Goal: Contribute content: Contribute content

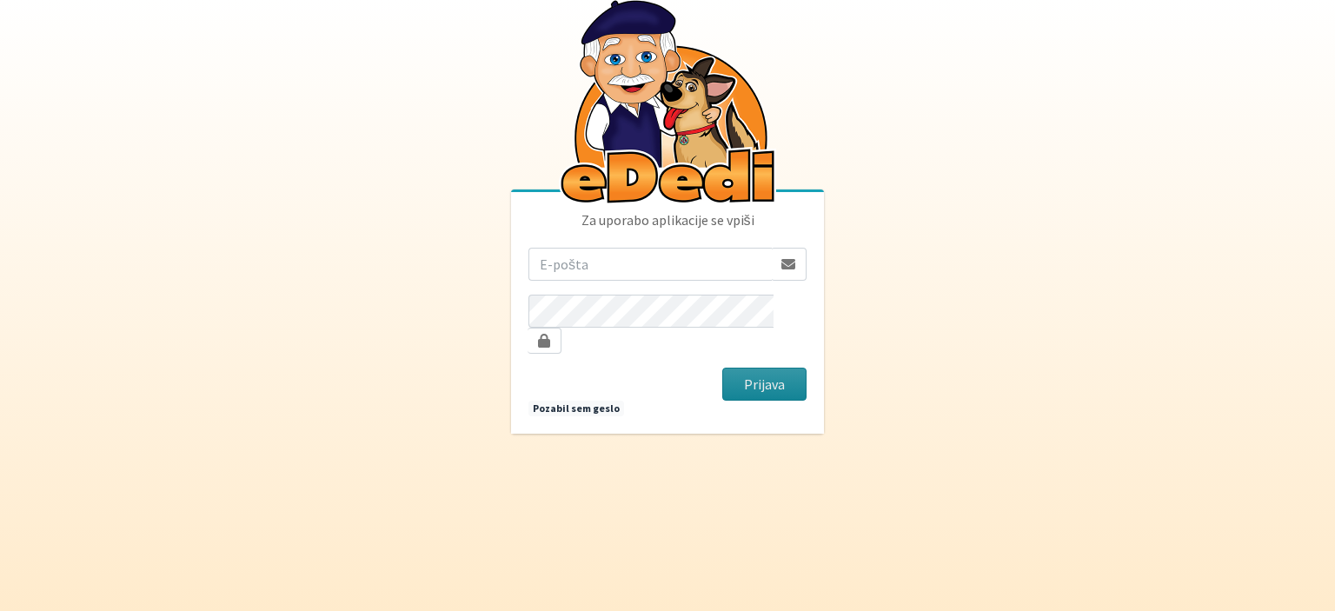
type input "[DOMAIN_NAME][EMAIL_ADDRESS][DOMAIN_NAME]"
click at [760, 371] on button "Prijava" at bounding box center [764, 384] width 84 height 33
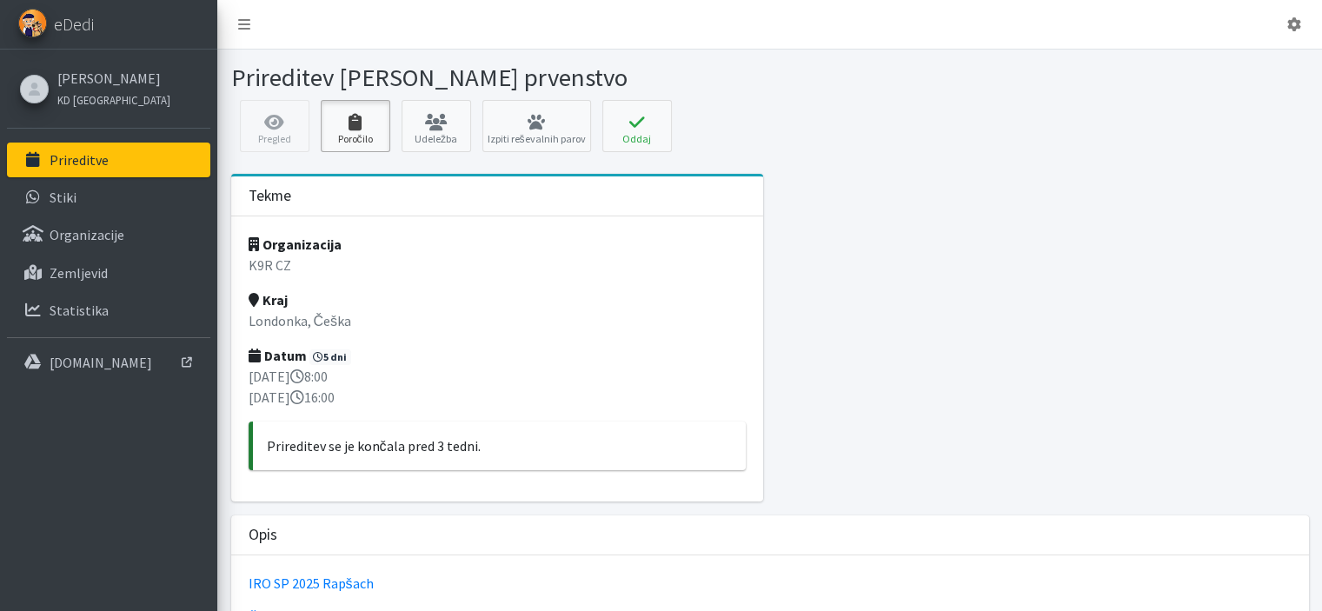
click at [337, 133] on link "Poročilo" at bounding box center [356, 126] width 70 height 52
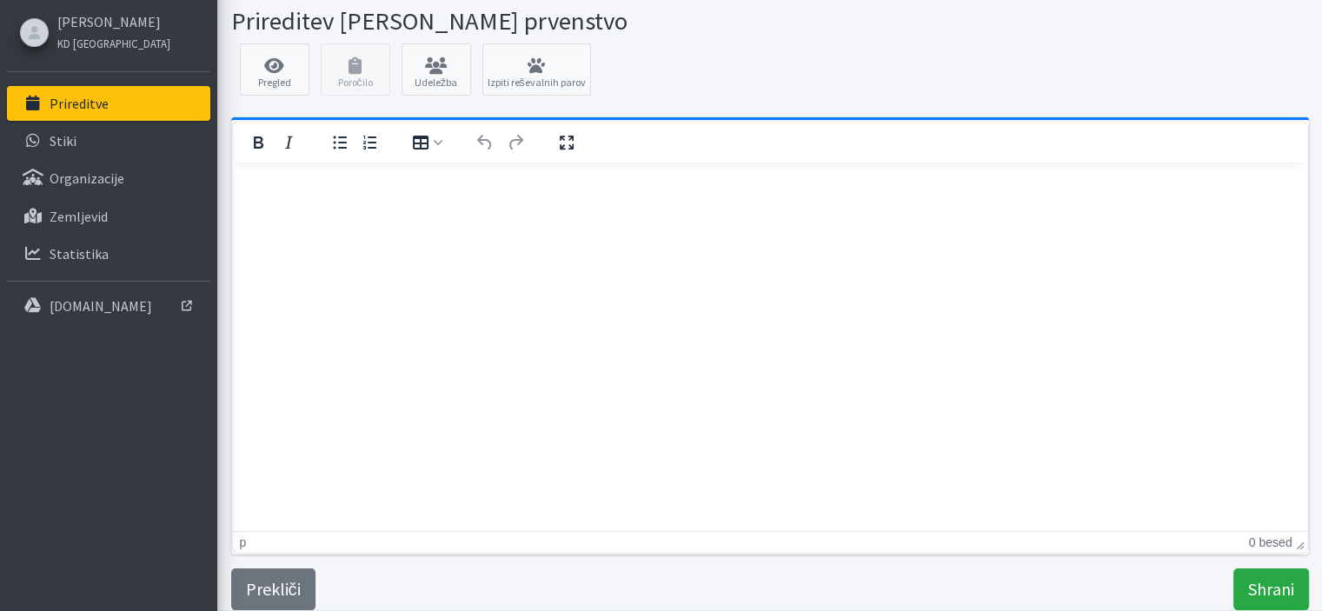
scroll to position [17, 0]
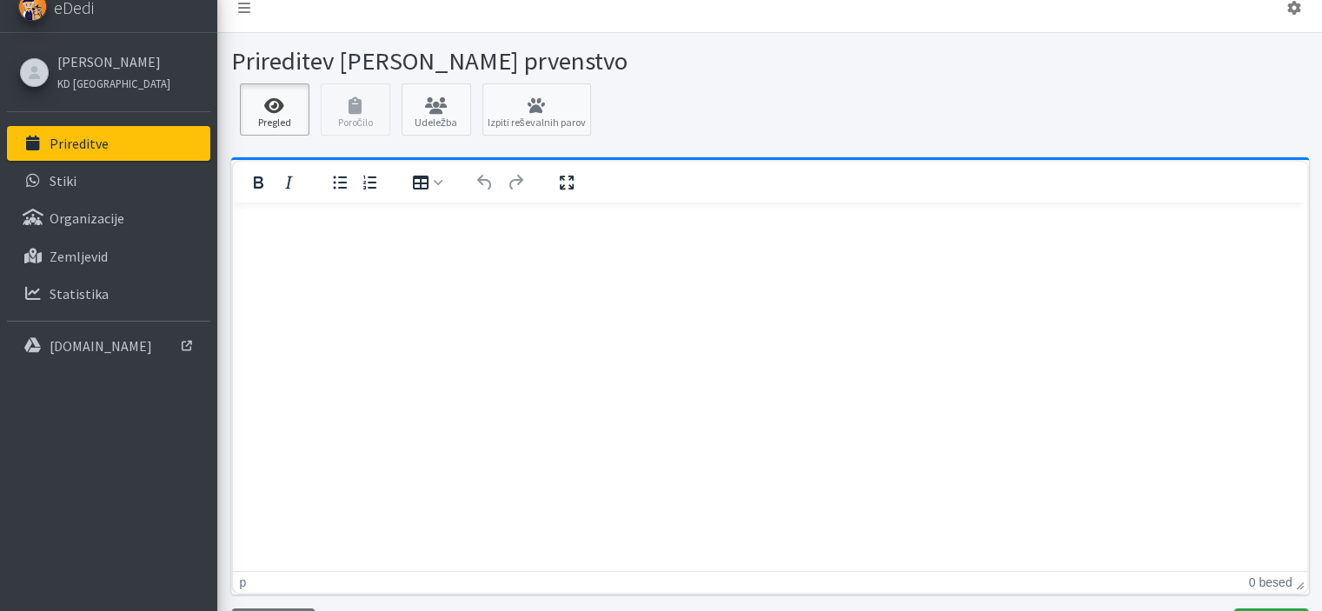
click at [284, 96] on link "Pregled" at bounding box center [275, 109] width 70 height 52
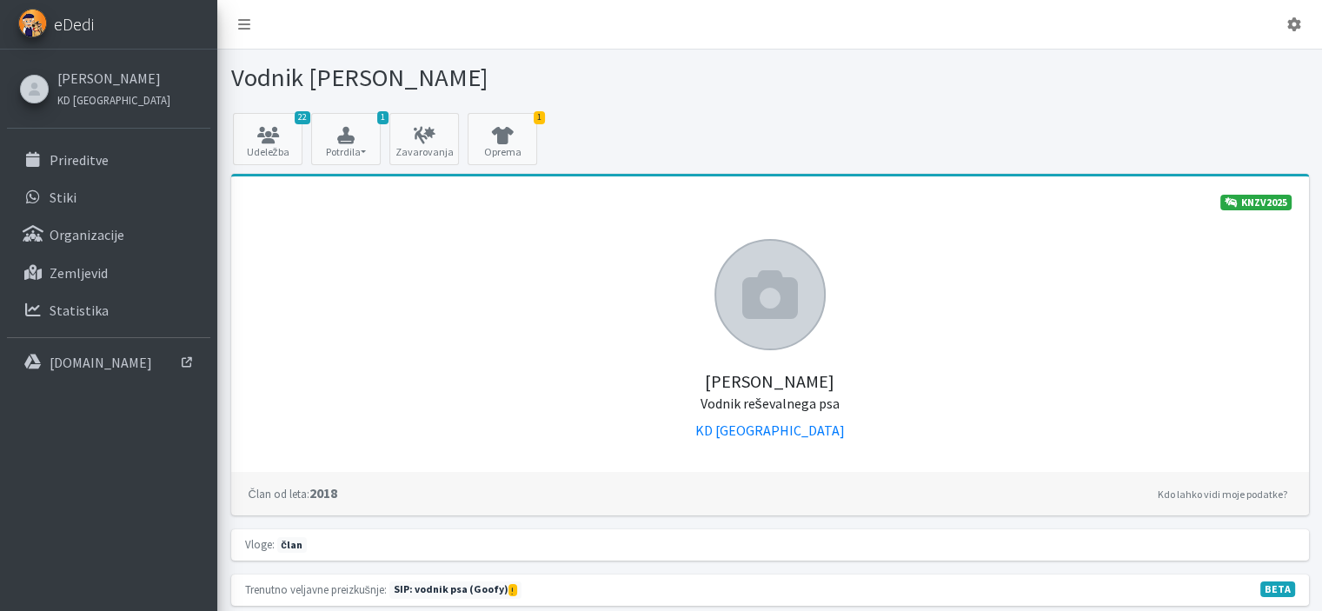
click at [63, 15] on span "eDedi" at bounding box center [74, 24] width 40 height 26
click at [93, 166] on p "Prireditve" at bounding box center [79, 159] width 59 height 17
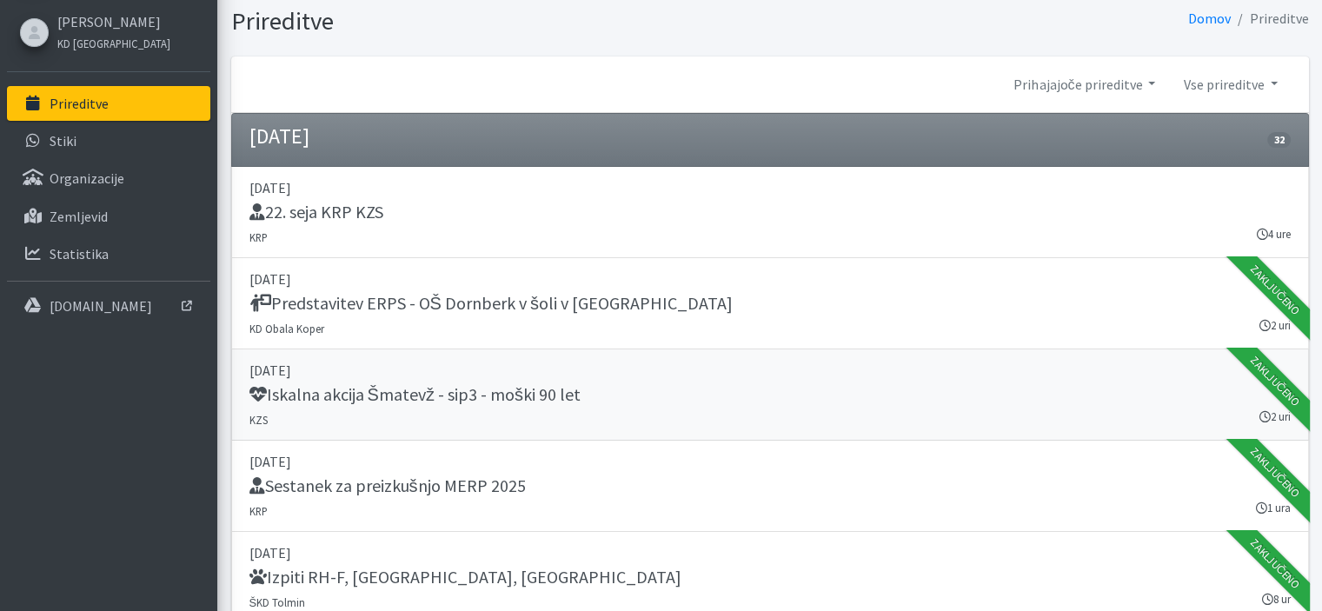
scroll to position [87, 0]
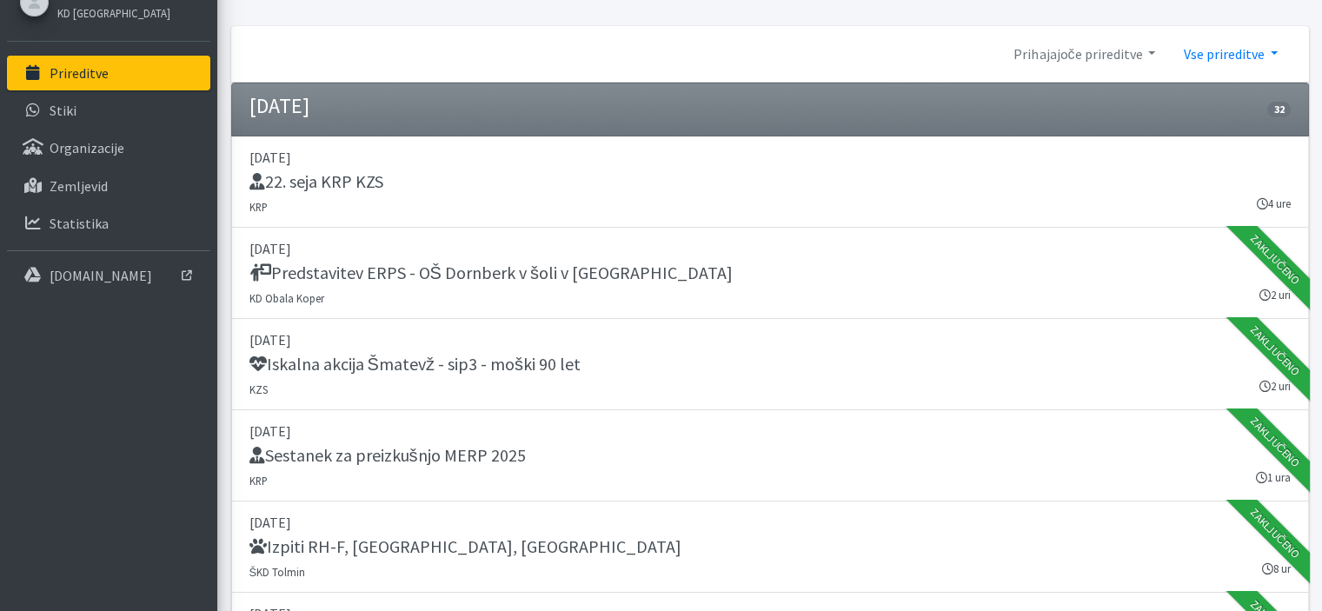
click at [1233, 55] on link "Vse prireditve" at bounding box center [1230, 54] width 122 height 35
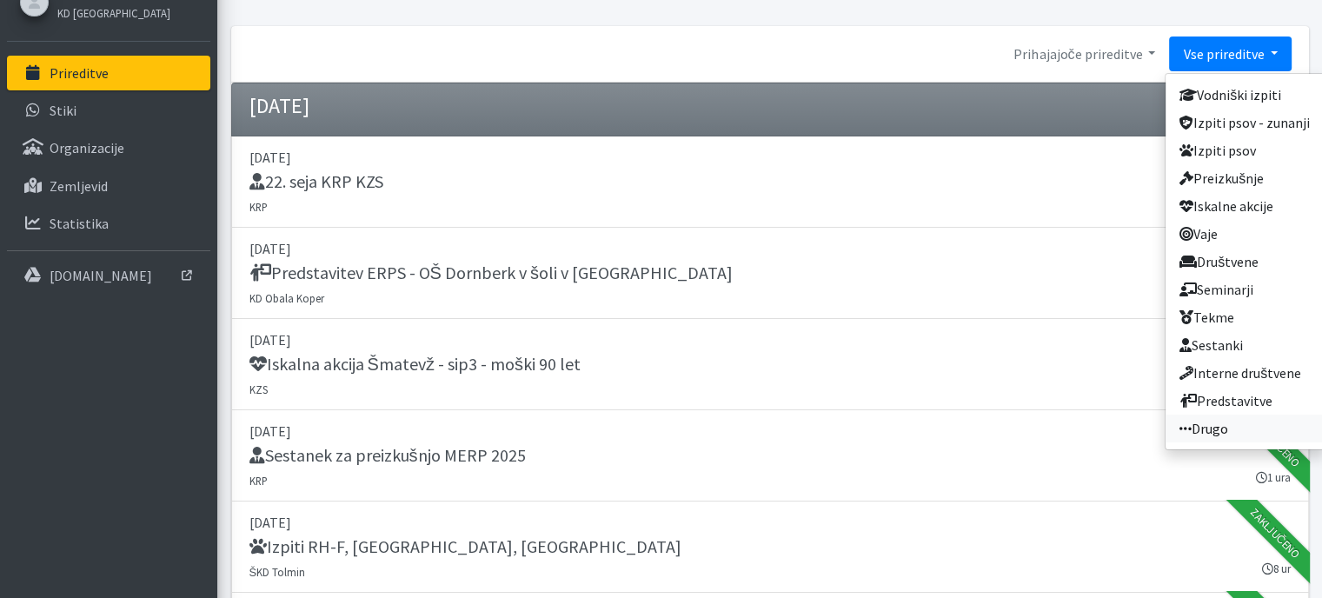
click at [1242, 429] on link "Drugo" at bounding box center [1245, 429] width 158 height 28
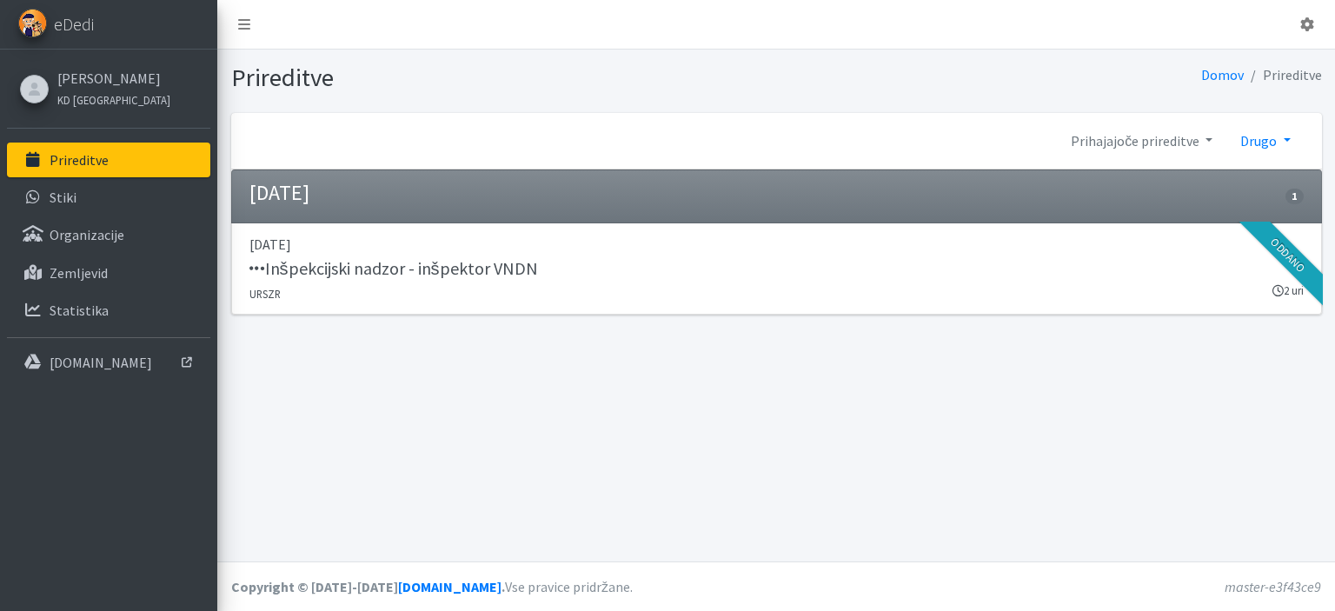
click at [1279, 130] on link "Drugo" at bounding box center [1264, 140] width 77 height 35
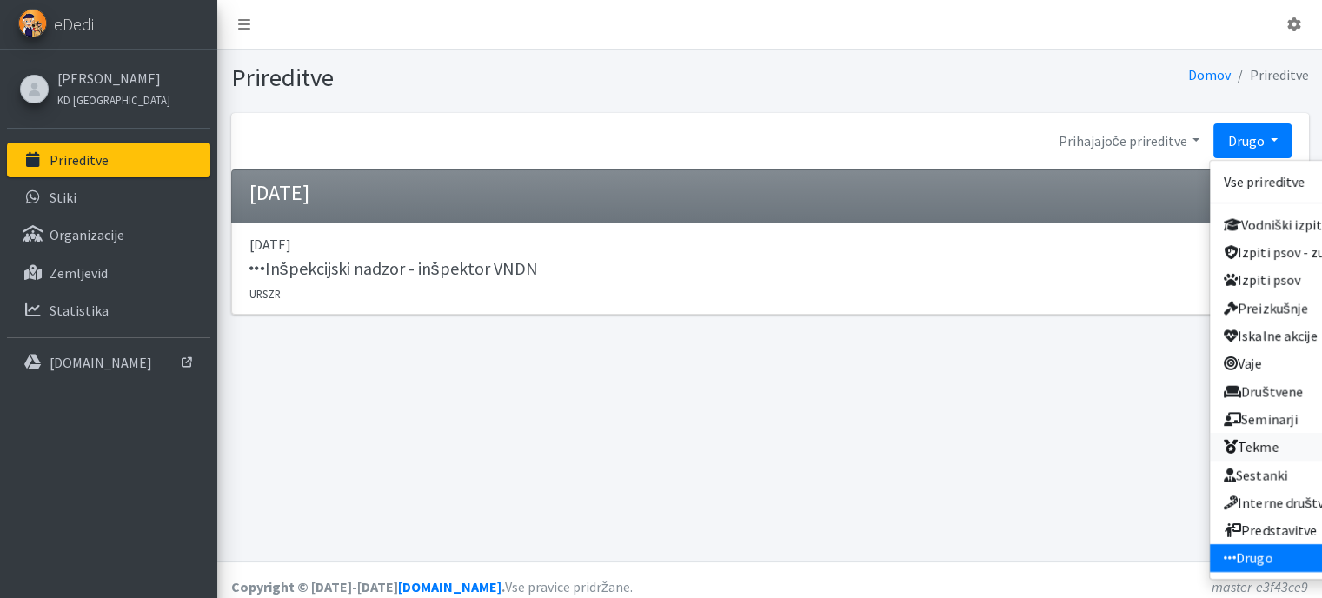
click at [1254, 450] on link "Tekme" at bounding box center [1289, 447] width 158 height 28
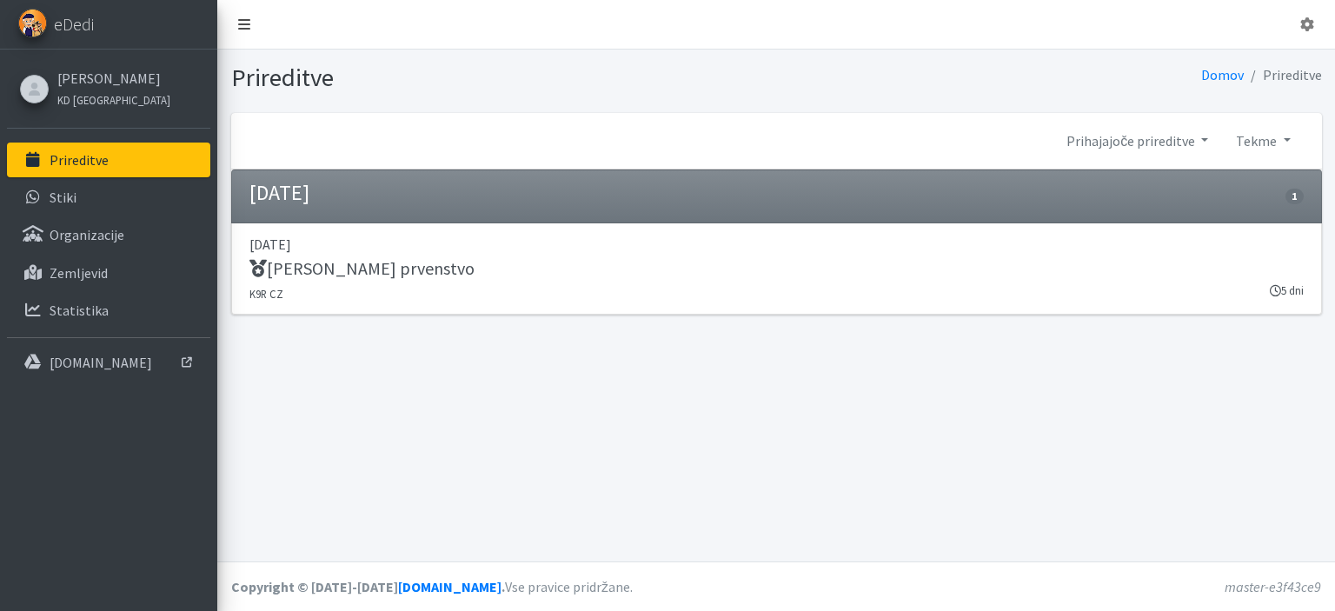
click at [244, 29] on icon at bounding box center [244, 24] width 12 height 14
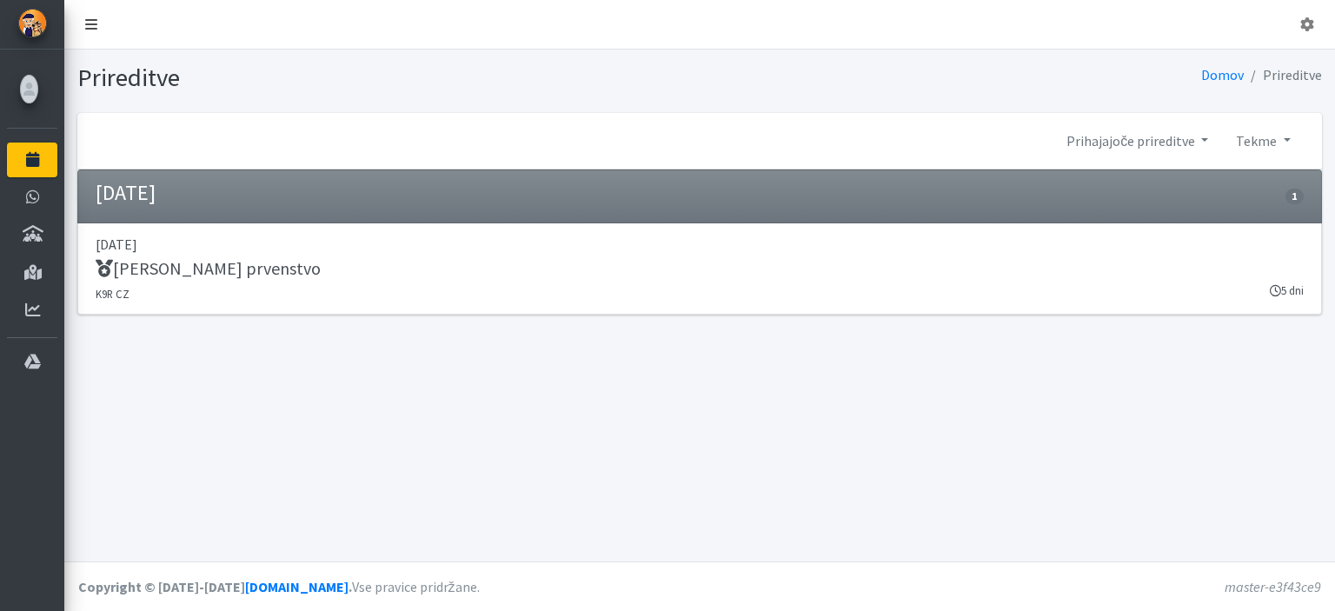
click at [90, 23] on icon at bounding box center [91, 24] width 12 height 14
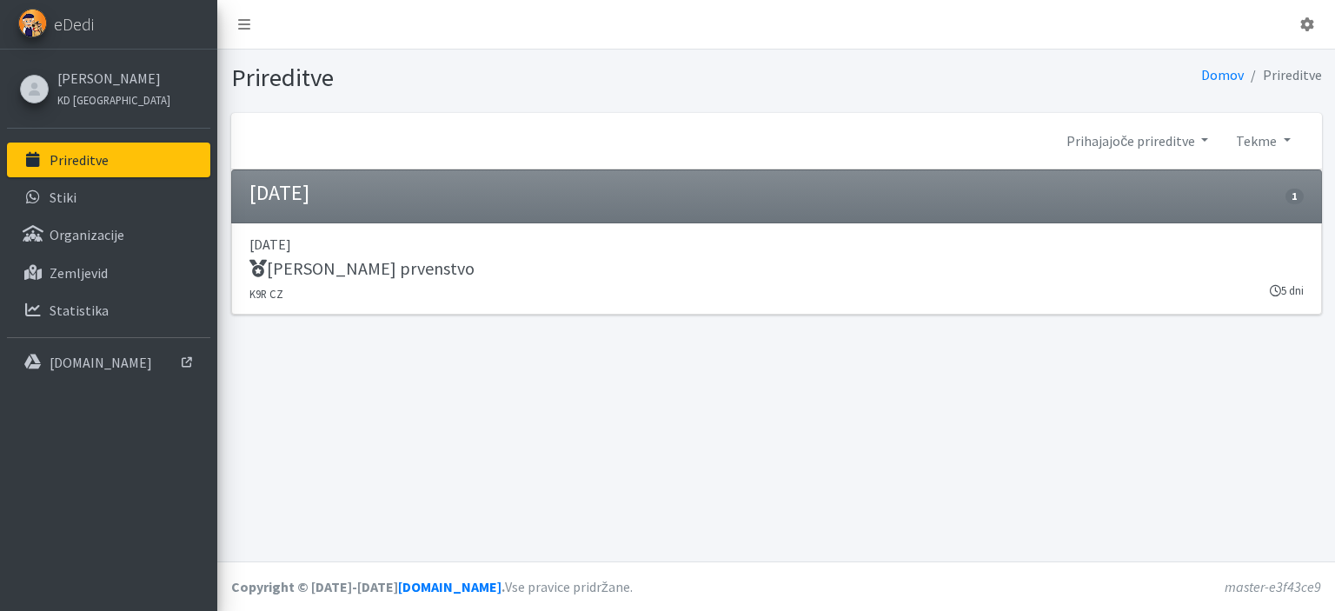
click at [309, 203] on h4 "[DATE]" at bounding box center [279, 193] width 60 height 25
click at [337, 266] on h5 "[PERSON_NAME] prvenstvo" at bounding box center [361, 268] width 225 height 21
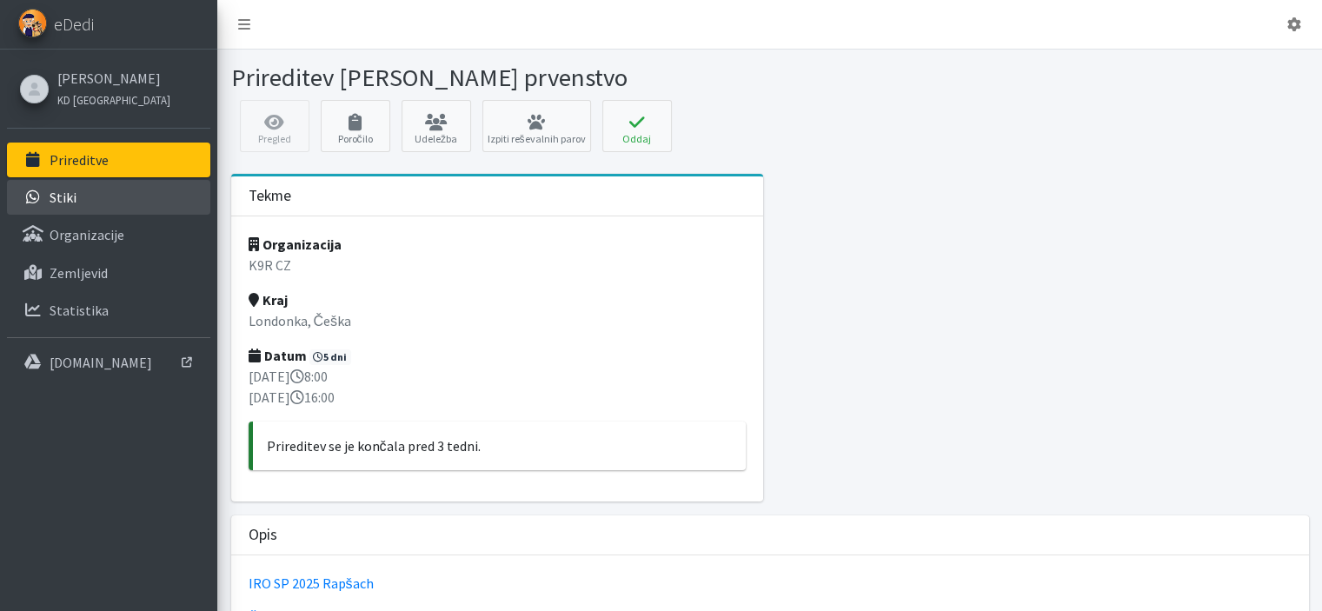
click at [81, 204] on link "Stiki" at bounding box center [108, 197] width 203 height 35
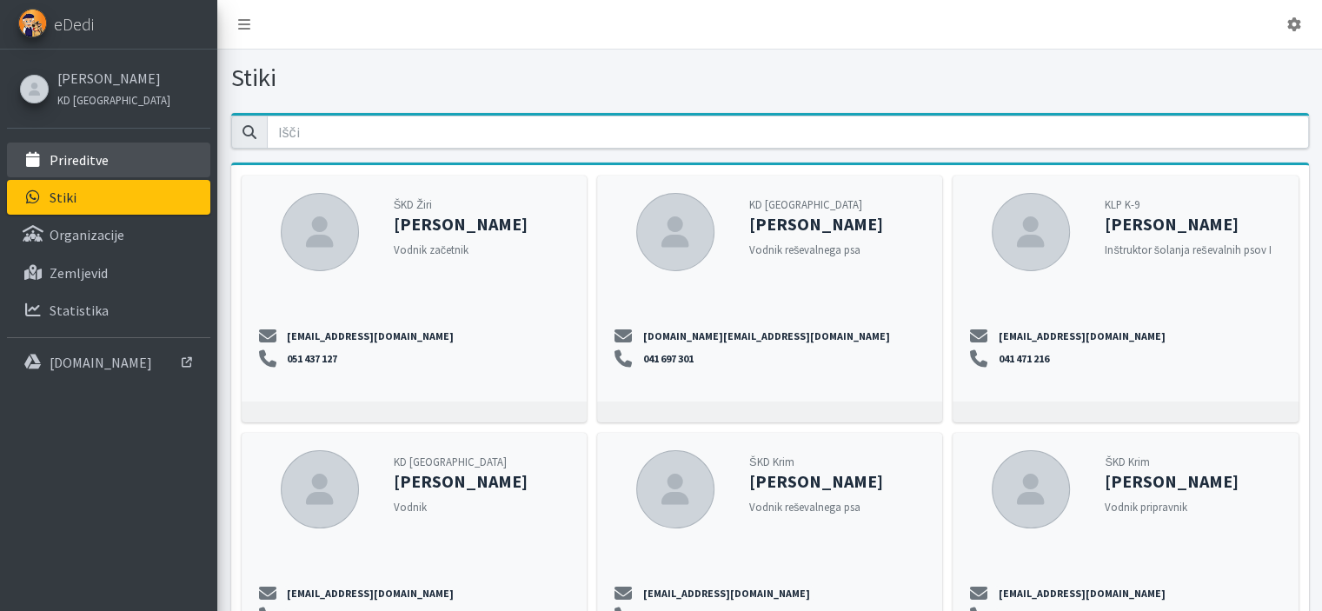
click at [83, 161] on p "Prireditve" at bounding box center [79, 159] width 59 height 17
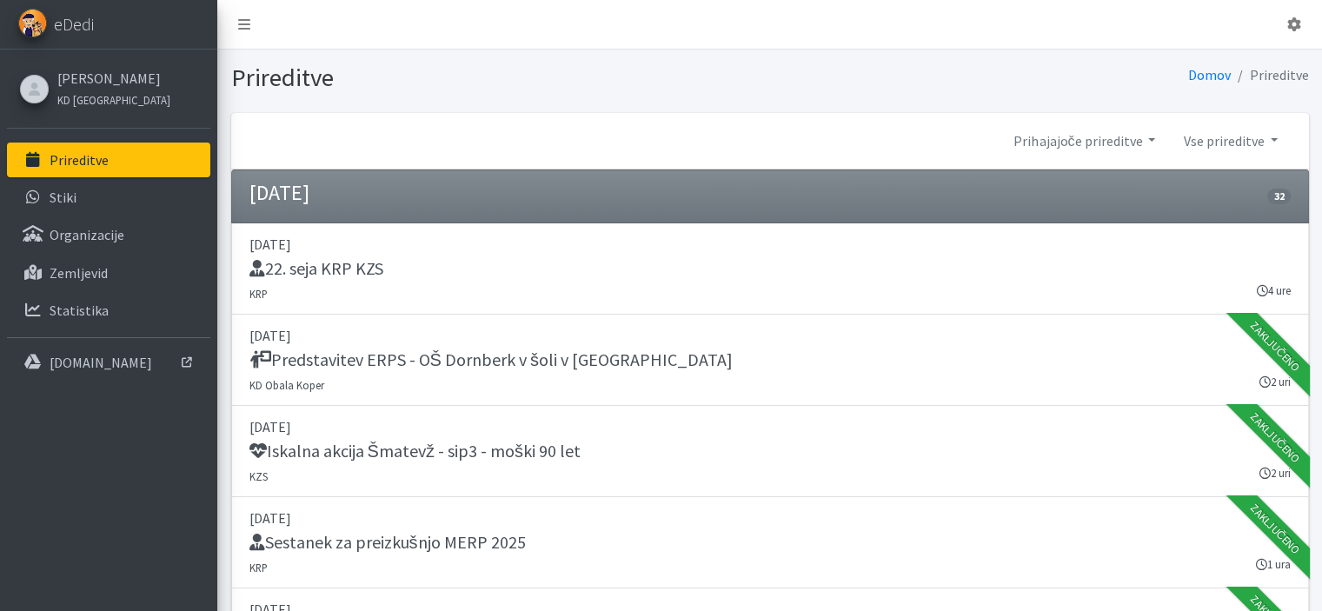
click at [61, 152] on p "Prireditve" at bounding box center [79, 159] width 59 height 17
click at [1151, 137] on link "Prihajajoče prireditve" at bounding box center [1084, 140] width 169 height 35
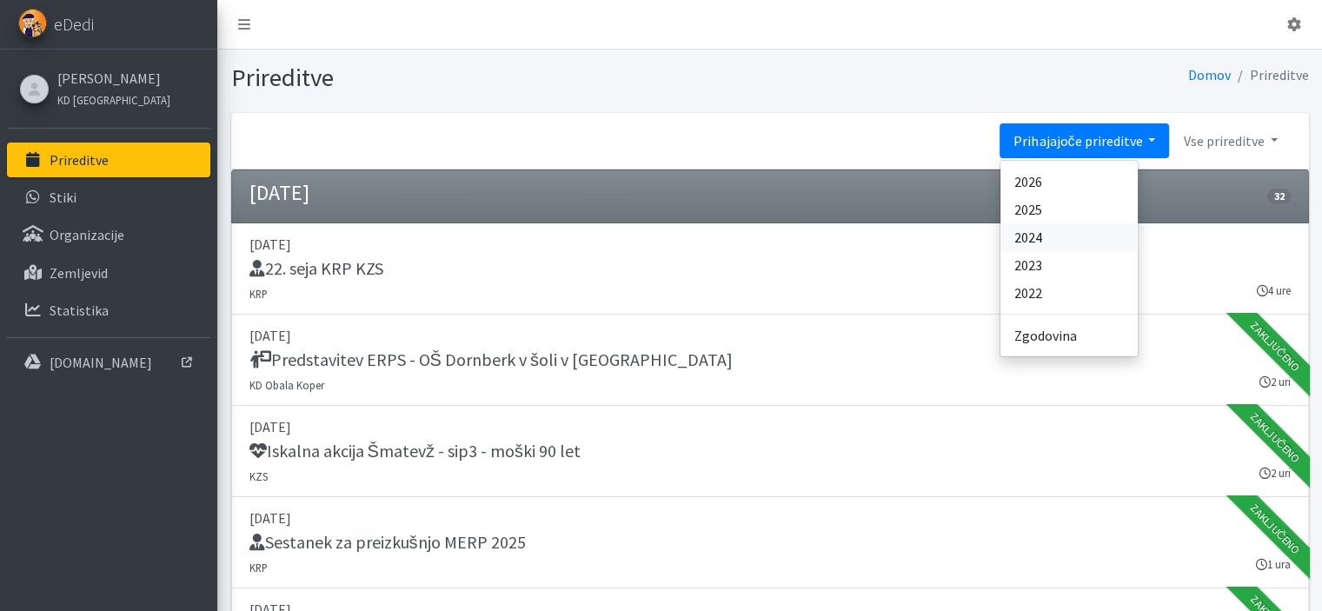
click at [1070, 242] on link "2024" at bounding box center [1068, 237] width 137 height 28
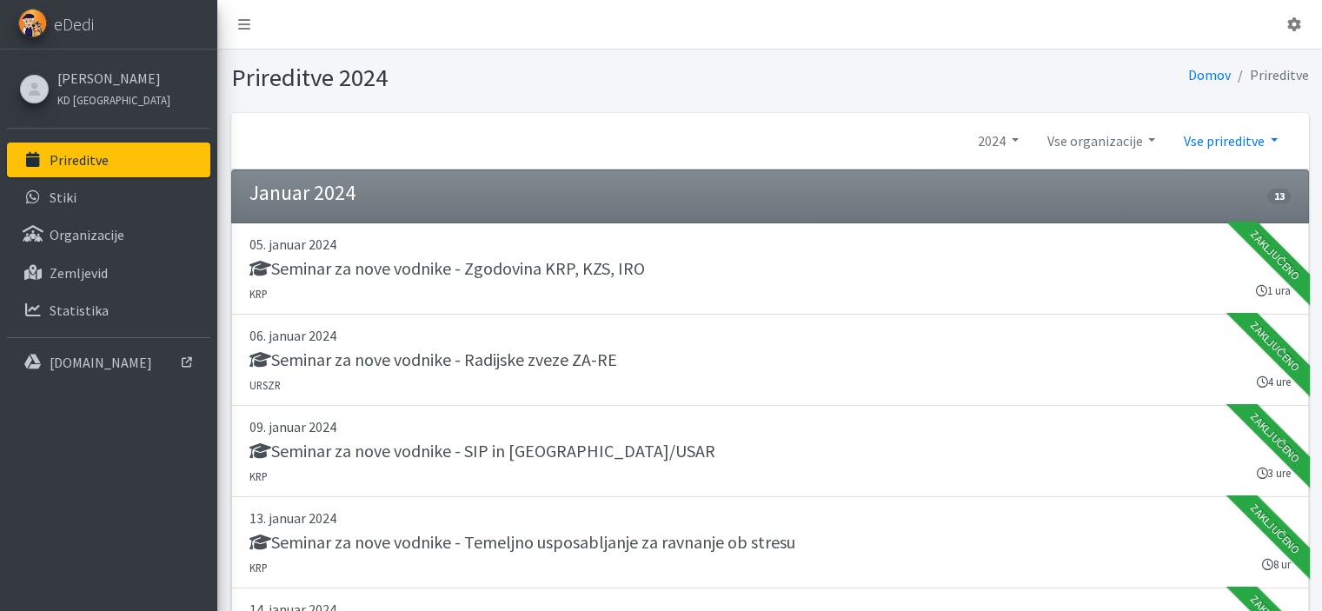
click at [1276, 137] on link "Vse prireditve" at bounding box center [1230, 140] width 122 height 35
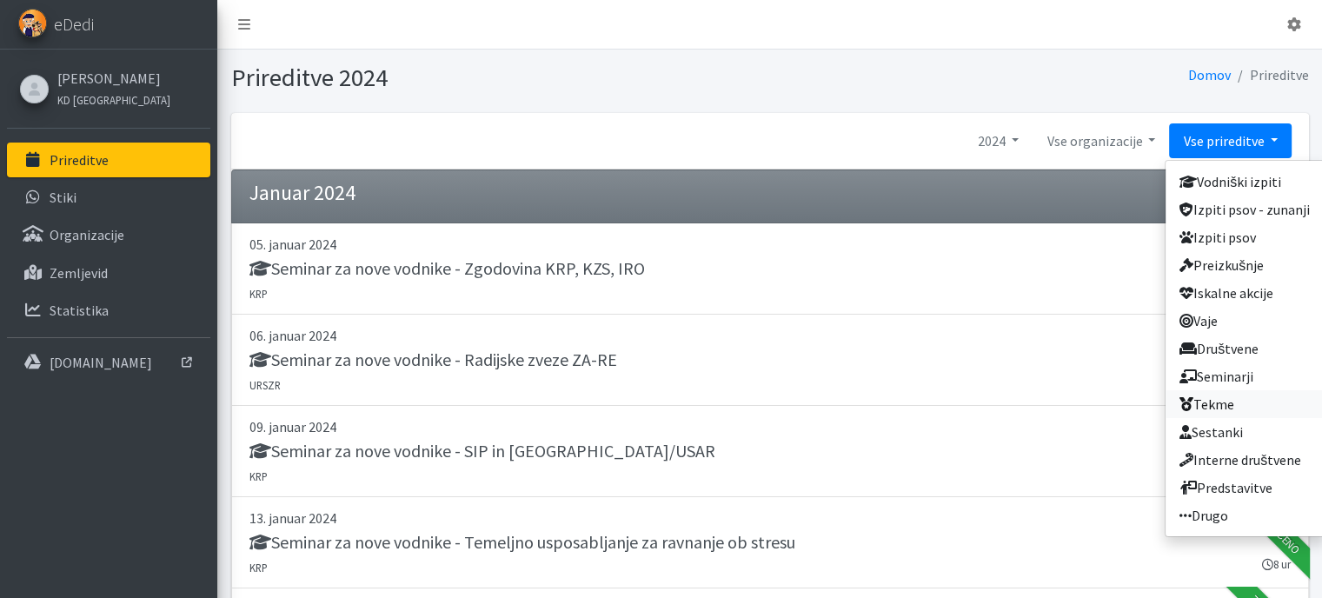
click at [1223, 400] on link "Tekme" at bounding box center [1245, 404] width 158 height 28
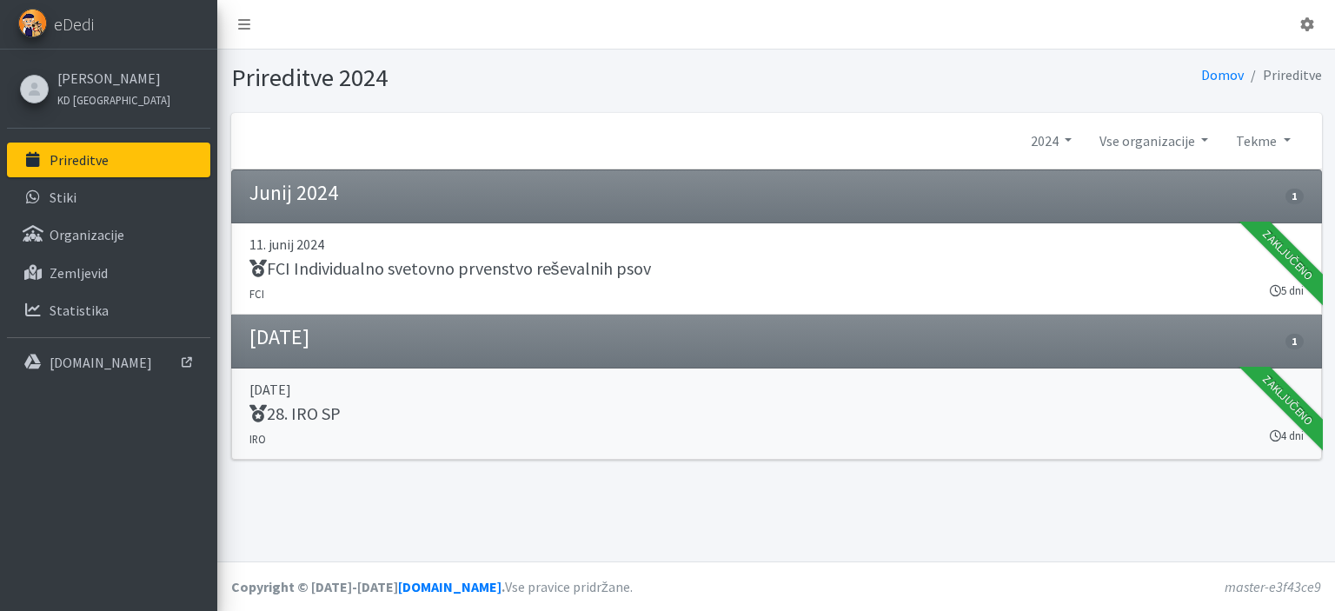
click at [324, 416] on h5 "28. IRO SP" at bounding box center [294, 413] width 91 height 21
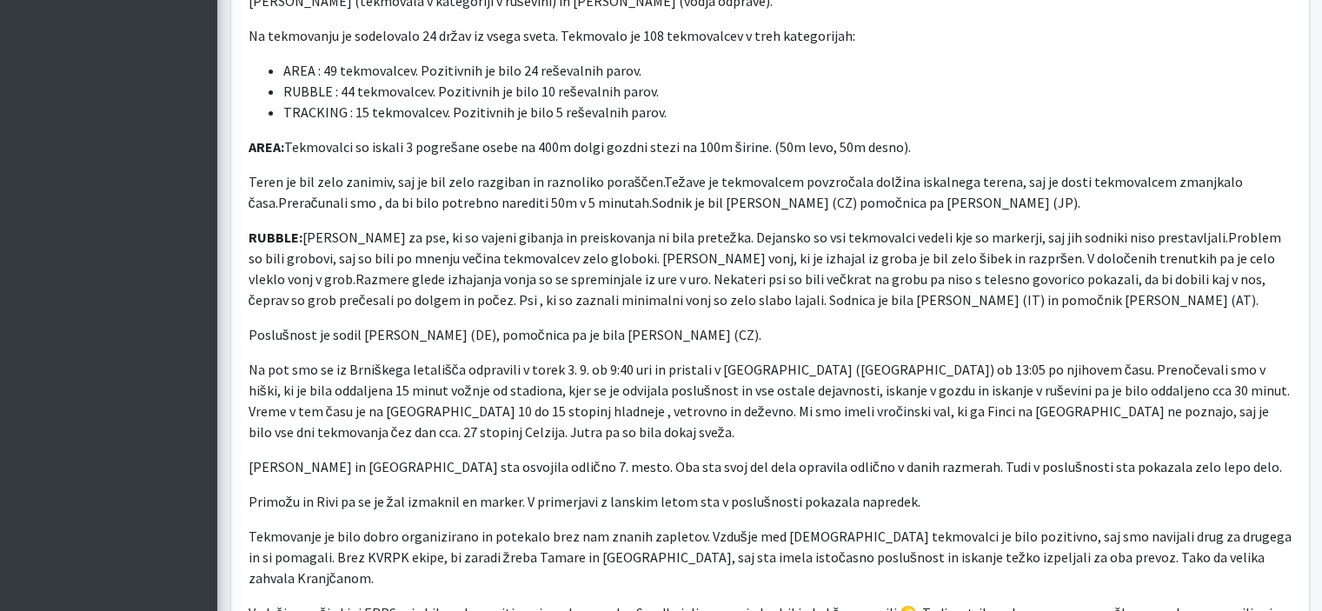
scroll to position [522, 0]
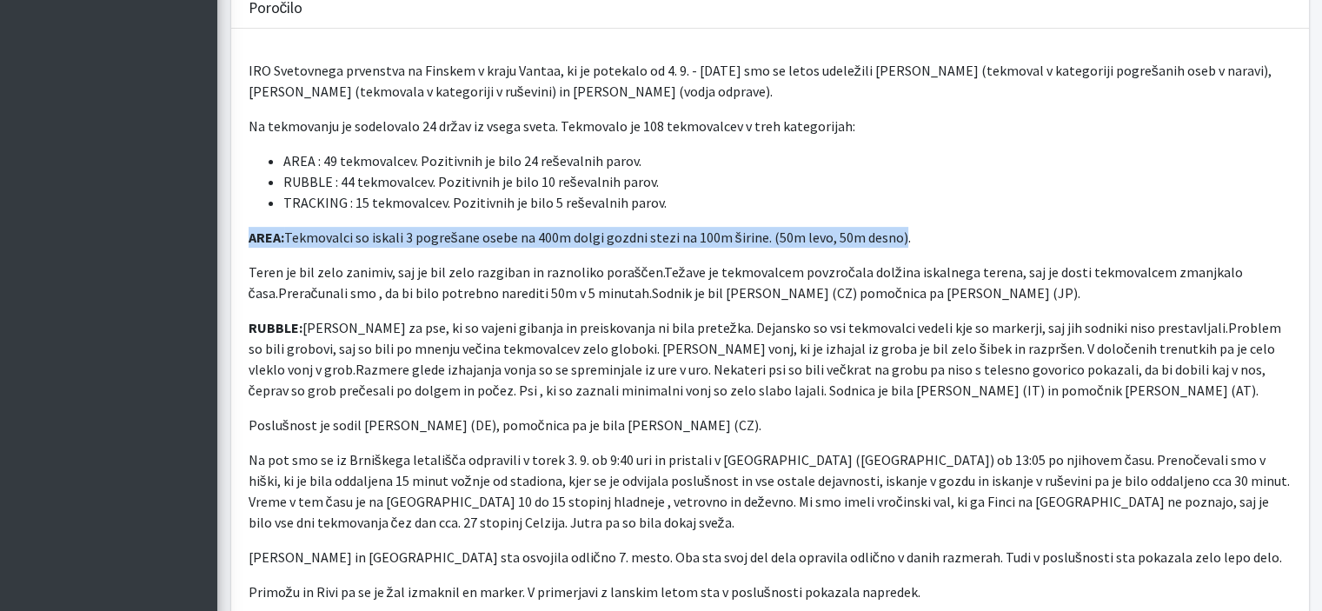
drag, startPoint x: 894, startPoint y: 239, endPoint x: 249, endPoint y: 225, distance: 645.1
click at [249, 225] on div "IRO Svetovnega prvenstva na Finskem v kraju Vantaa, ki je potekalo od 4. 9. - […" at bounding box center [770, 425] width 1078 height 793
copy p "AREA: Tekmovalci so iskali 3 pogrešane osebe na 400m dolgi gozdni stezi na 100m…"
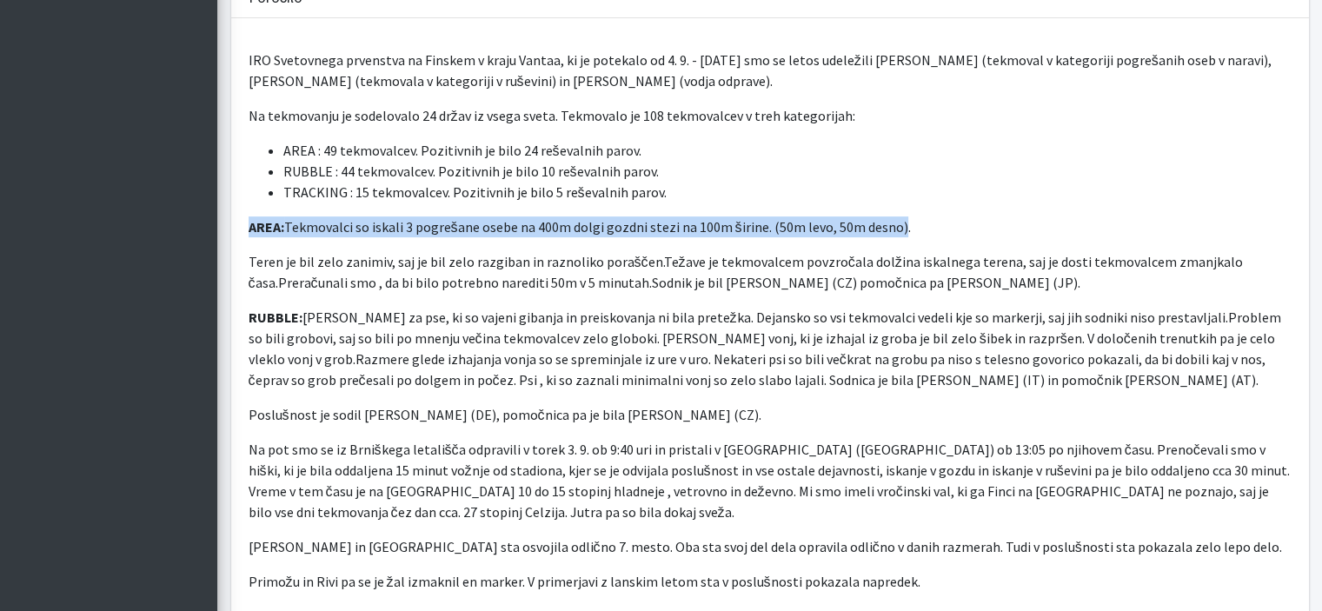
scroll to position [502, 0]
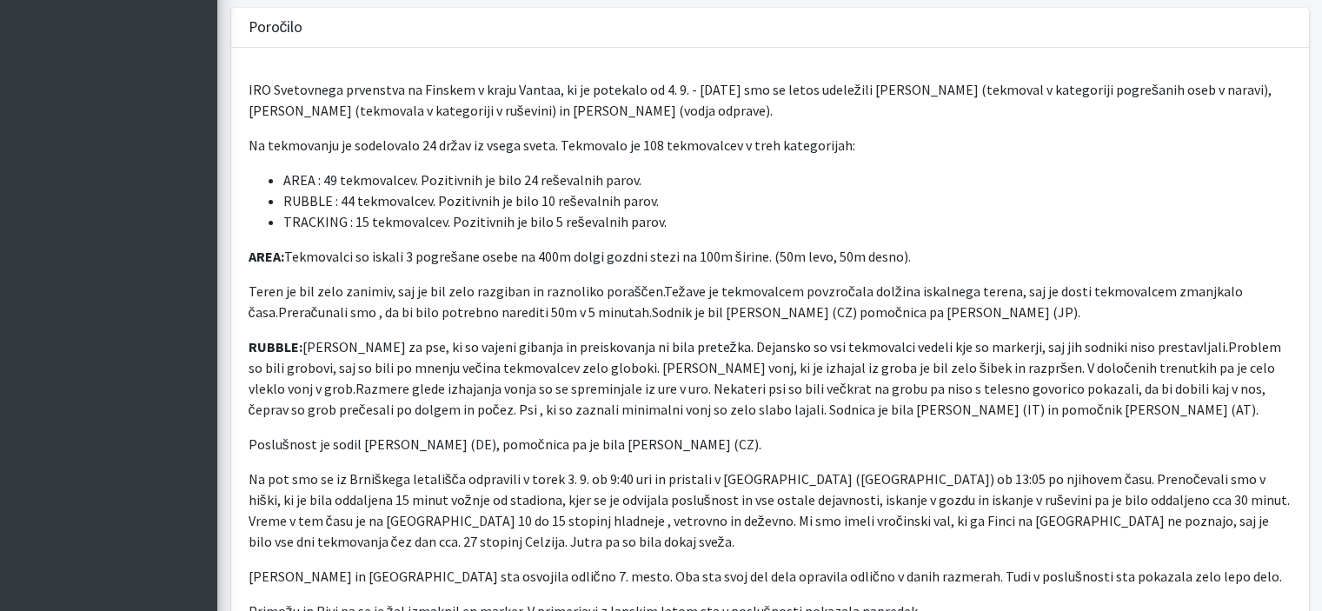
click at [1019, 312] on p "Teren je bil zelo zanimiv, saj je bil zelo razgiban in raznoliko poraščen.Težav…" at bounding box center [770, 302] width 1043 height 42
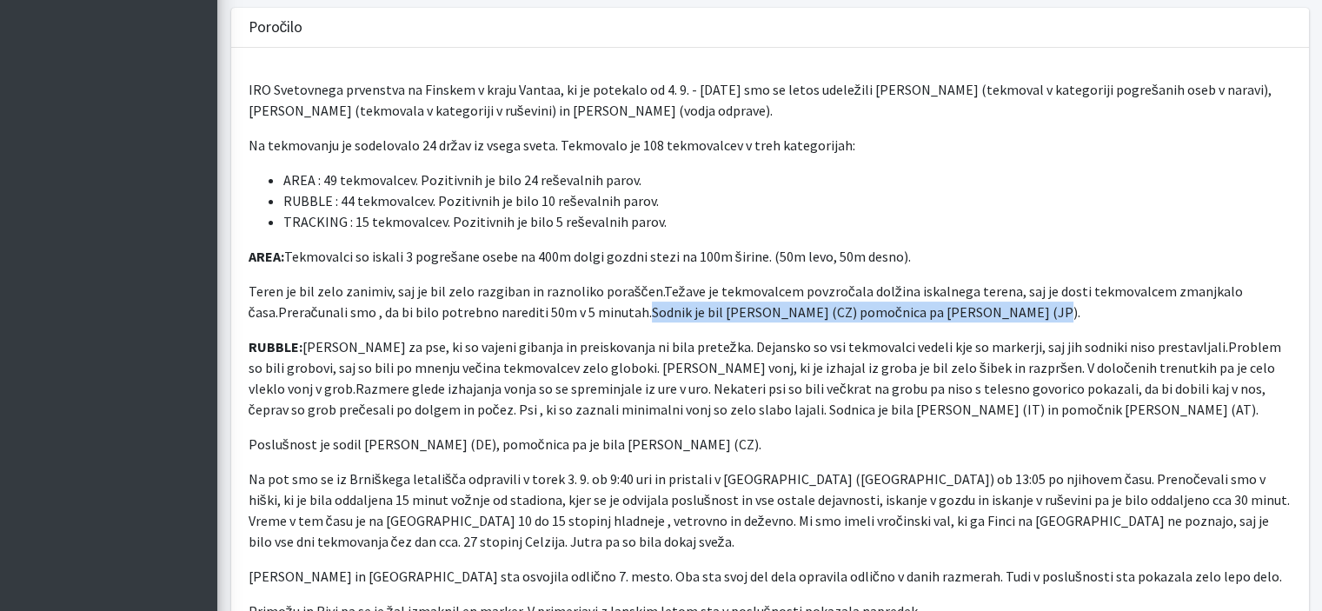
drag, startPoint x: 1013, startPoint y: 311, endPoint x: 641, endPoint y: 314, distance: 372.0
click at [641, 314] on p "Teren je bil zelo zanimiv, saj je bil zelo razgiban in raznoliko poraščen.Težav…" at bounding box center [770, 302] width 1043 height 42
copy p "Sodnik je bil [PERSON_NAME] (CZ) pomočnica pa [PERSON_NAME] (JP)"
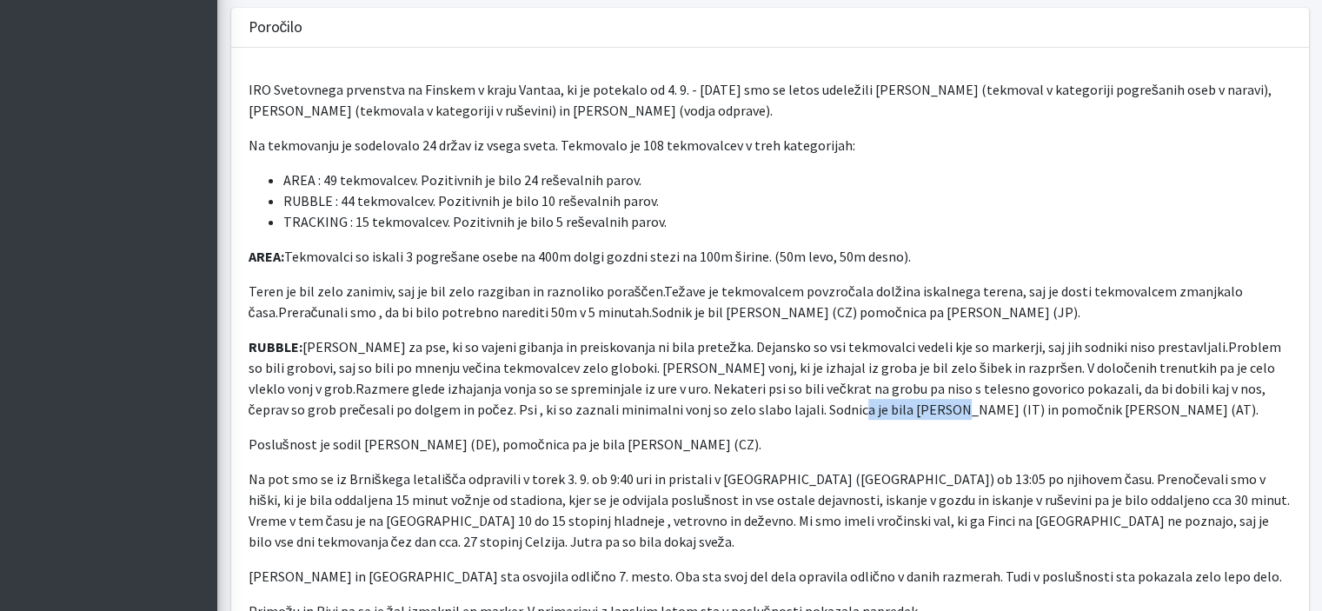
drag, startPoint x: 781, startPoint y: 411, endPoint x: 689, endPoint y: 403, distance: 92.5
click at [689, 403] on p "RUBBLE: [PERSON_NAME] za pse, ki so vajeni gibanja in preiskovanja ni bila pret…" at bounding box center [770, 377] width 1043 height 83
copy p "[PERSON_NAME] (IT)"
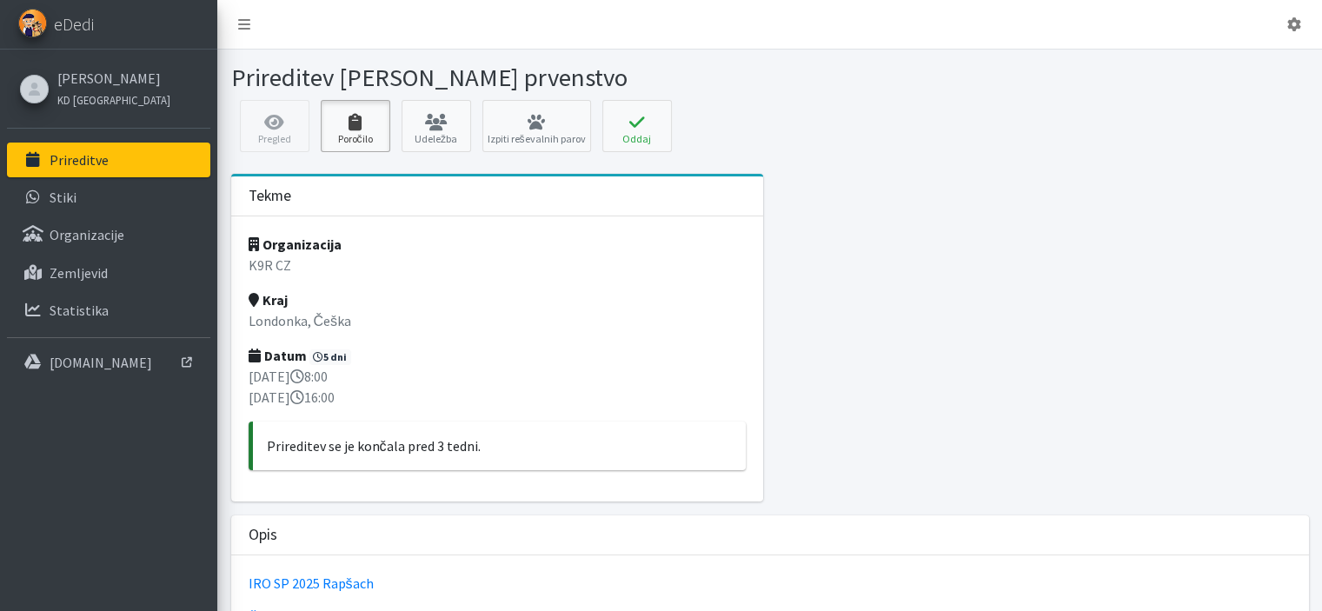
click at [367, 141] on link "Poročilo" at bounding box center [356, 126] width 70 height 52
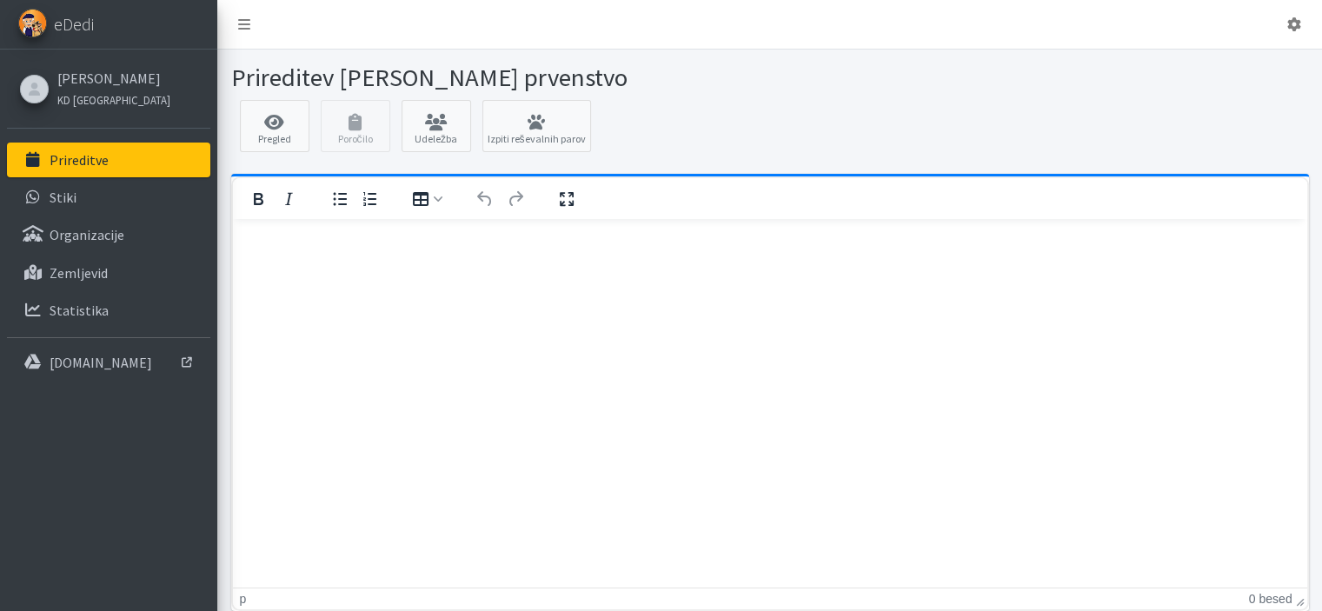
click at [522, 265] on html at bounding box center [769, 241] width 1074 height 47
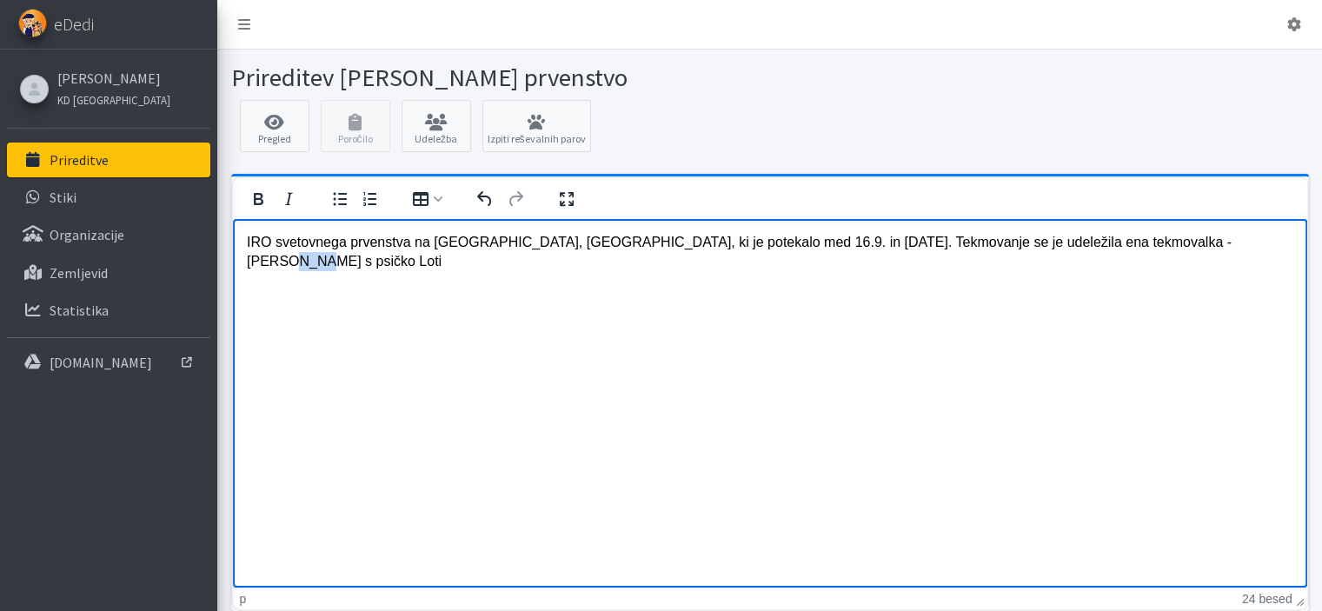
drag, startPoint x: 1185, startPoint y: 244, endPoint x: 1209, endPoint y: 245, distance: 24.4
click at [1209, 245] on p "IRO svetovnega prvenstva na Češkem, Rapšach, ki je potekalo med 16.9. in 21.9.2…" at bounding box center [769, 251] width 1047 height 39
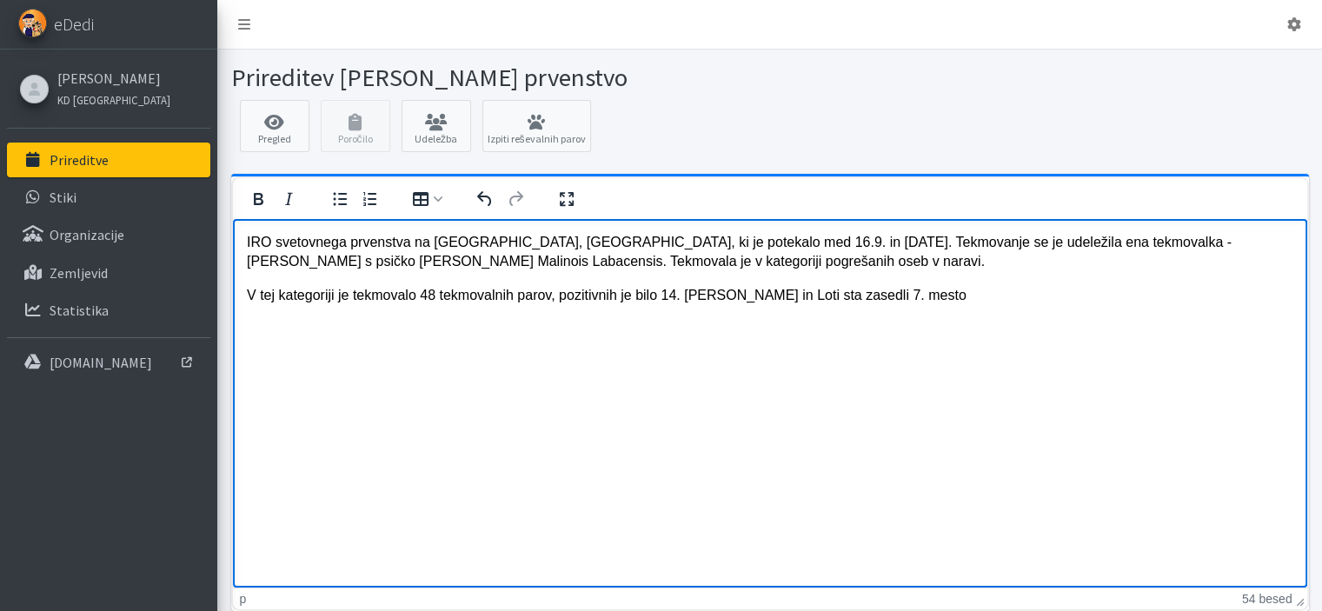
click at [688, 292] on p "V tej kategoriji je tekmovalo 48 tekmovalnih parov, pozitivnih je bilo 14. Sara…" at bounding box center [769, 294] width 1047 height 19
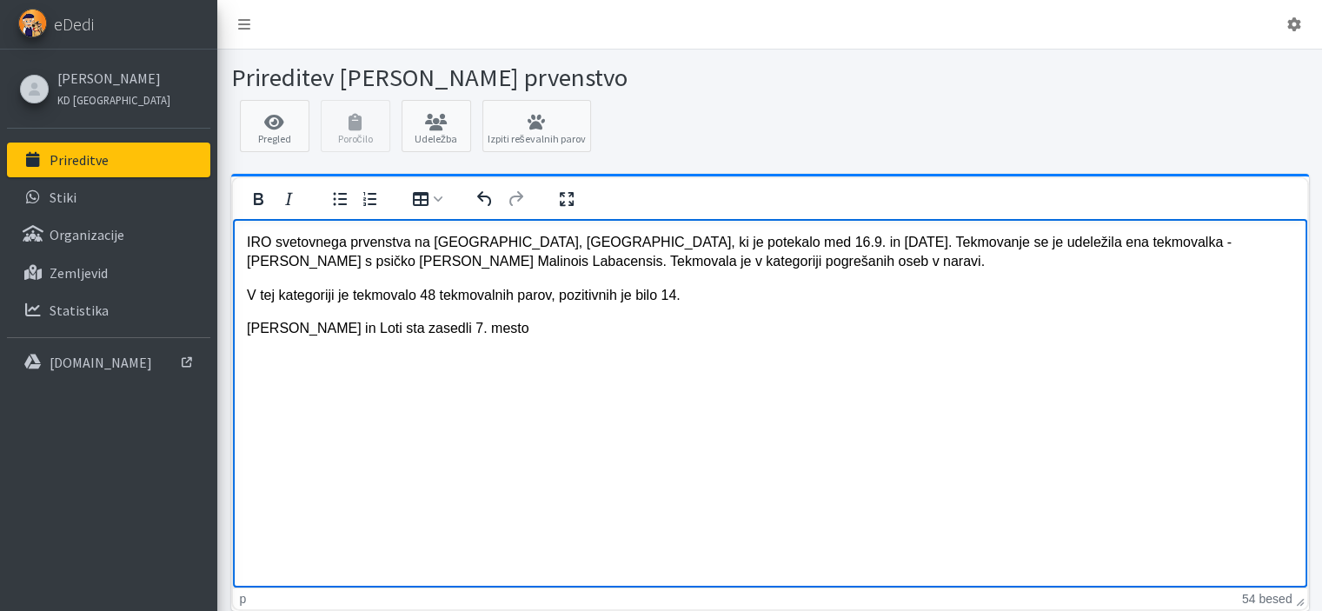
click at [712, 263] on p "IRO svetovnega prvenstva na Češkem, Rapšach, ki je potekalo med 16.9. in 21.9.2…" at bounding box center [769, 251] width 1047 height 39
click at [464, 333] on p "[PERSON_NAME] in Loti sta zasedli 7. mesto" at bounding box center [769, 327] width 1047 height 19
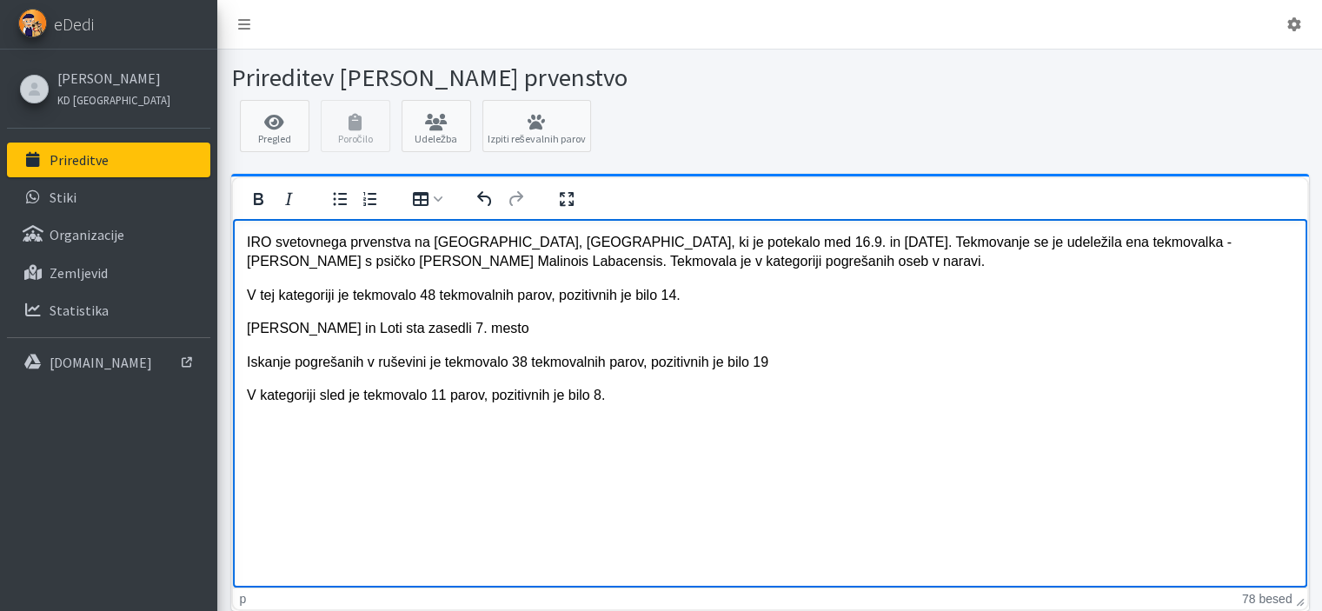
click at [466, 323] on p "[PERSON_NAME] in Loti sta zasedli 7. mesto" at bounding box center [769, 327] width 1047 height 19
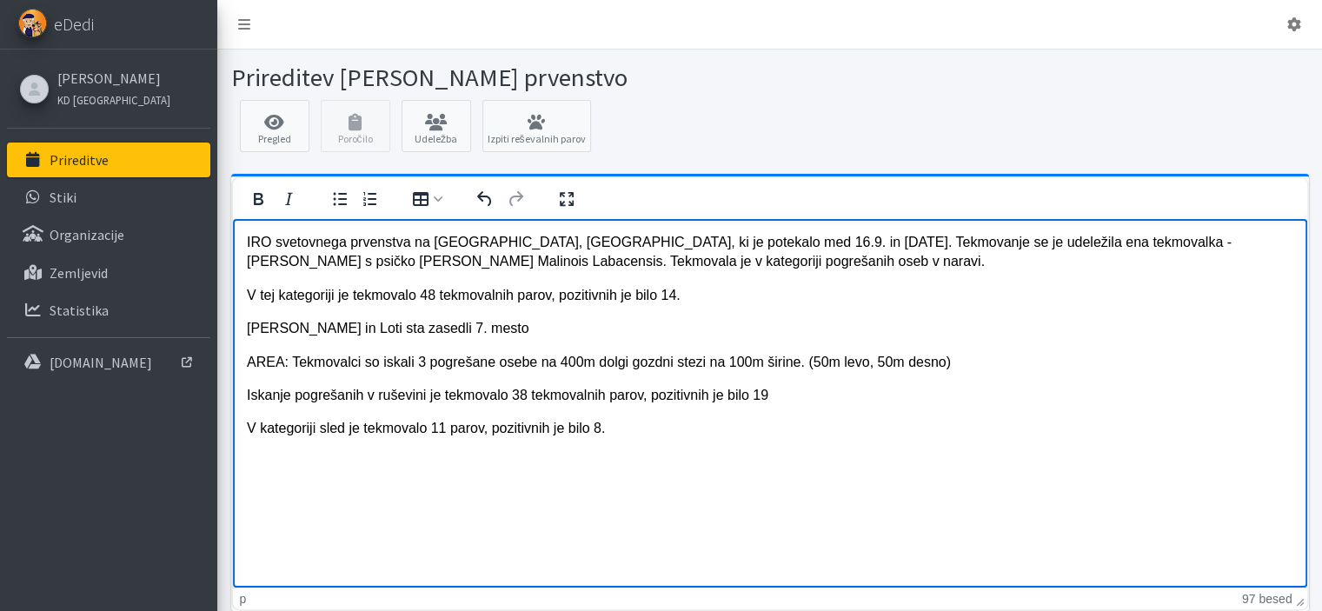
click at [943, 356] on p "AREA: Tekmovalci so iskali 3 pogrešane osebe na 400m dolgi gozdni stezi na 100m…" at bounding box center [769, 361] width 1047 height 19
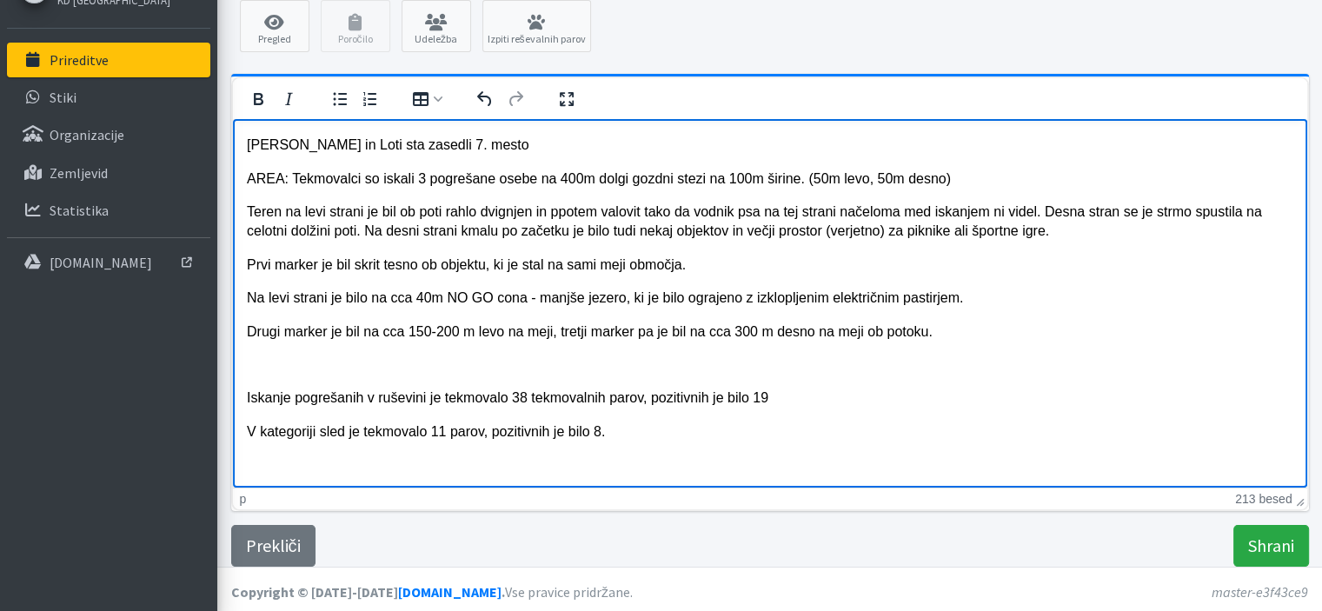
scroll to position [103, 0]
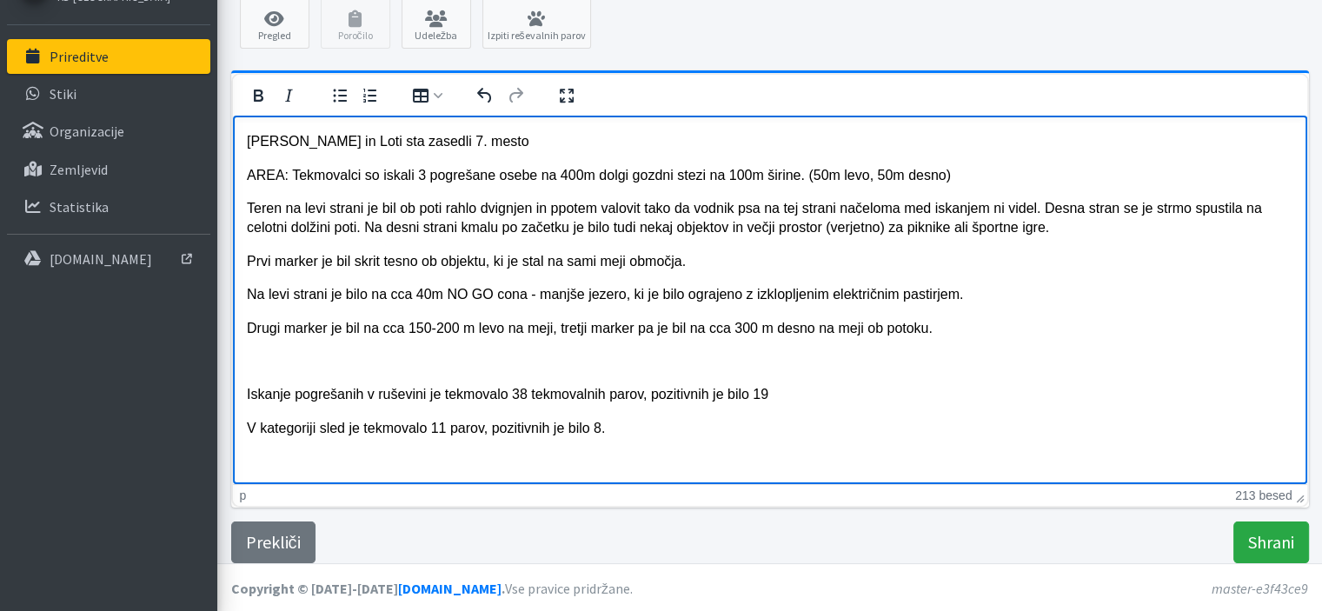
click at [641, 429] on p "V kategoriji sled je tekmovalo 11 parov, pozitivnih je bilo 8." at bounding box center [769, 427] width 1047 height 19
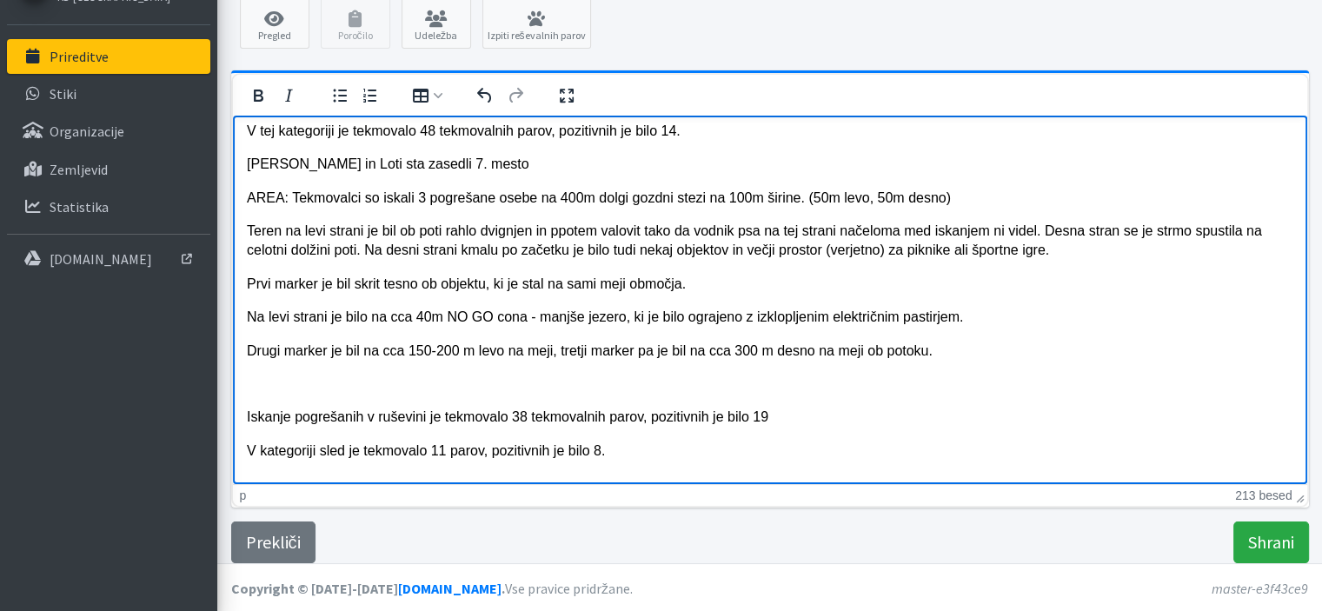
scroll to position [0, 0]
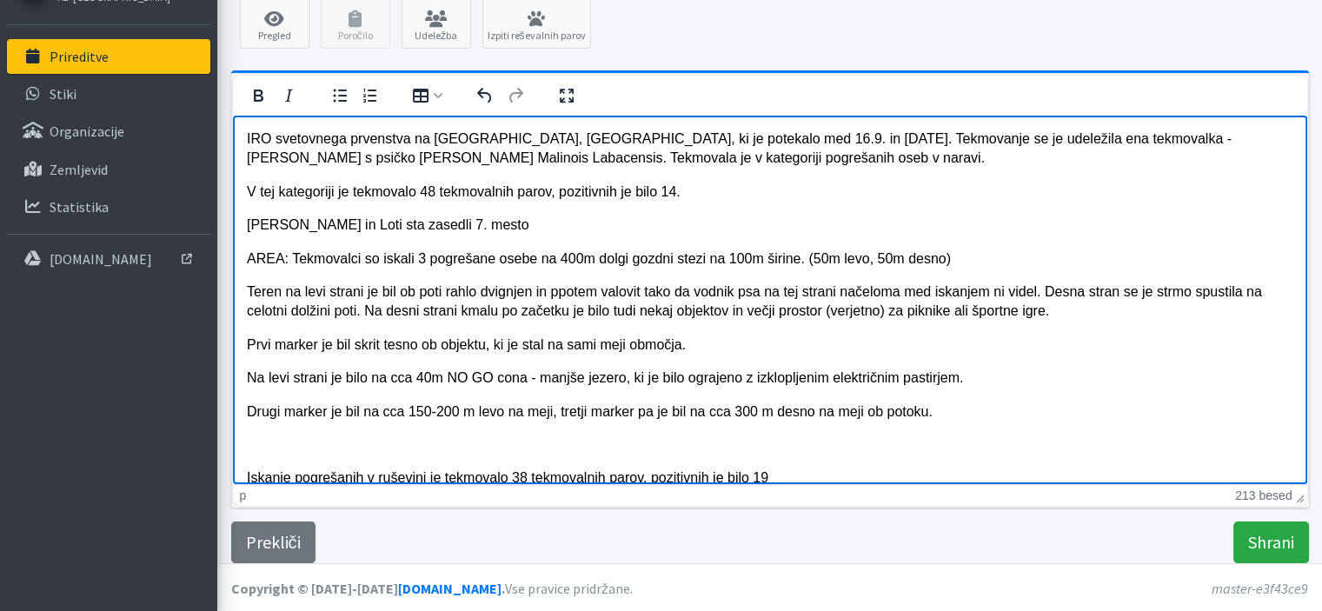
click at [725, 156] on p "IRO svetovnega prvenstva na Češkem, Rapšach, ki je potekalo med 16.9. in 21.9.2…" at bounding box center [769, 148] width 1047 height 39
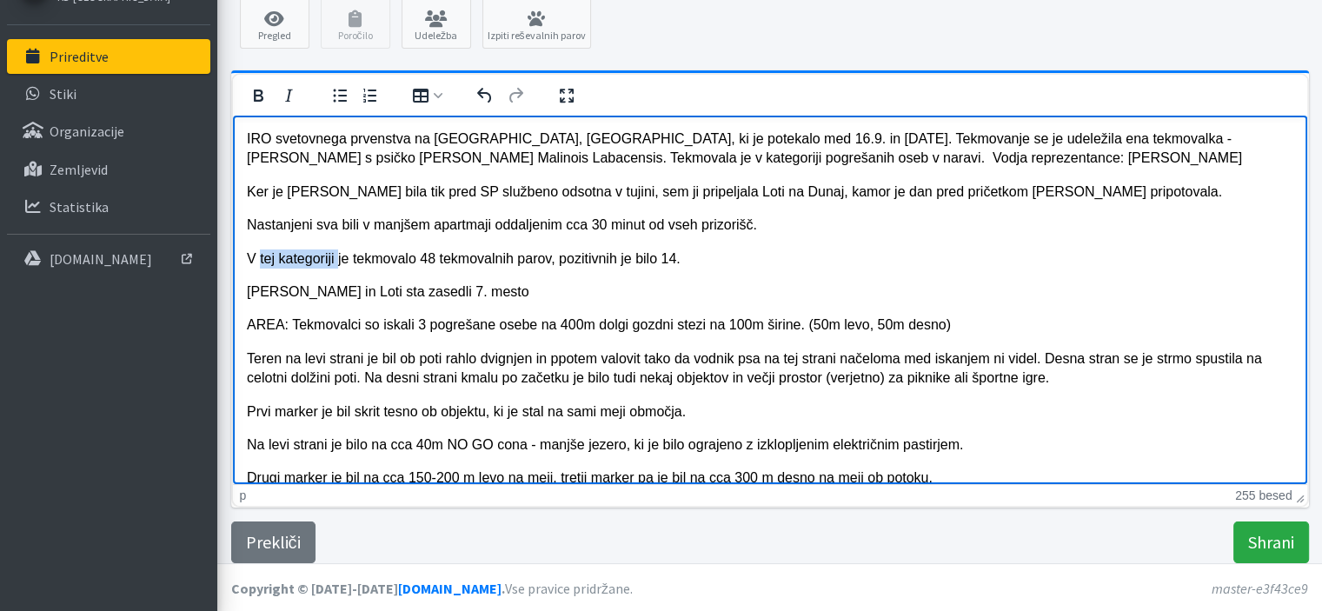
drag, startPoint x: 336, startPoint y: 256, endPoint x: 260, endPoint y: 246, distance: 77.2
click at [260, 246] on body "IRO svetovnega prvenstva na Češkem, Rapšach, ki je potekalo med 16.9. in 21.9.2…" at bounding box center [769, 392] width 1047 height 526
drag, startPoint x: 276, startPoint y: 316, endPoint x: 240, endPoint y: 307, distance: 36.7
click at [240, 307] on html "IRO svetovnega prvenstva na Češkem, Rapšach, ki je potekalo med 16.9. in 21.9.2…" at bounding box center [769, 392] width 1074 height 554
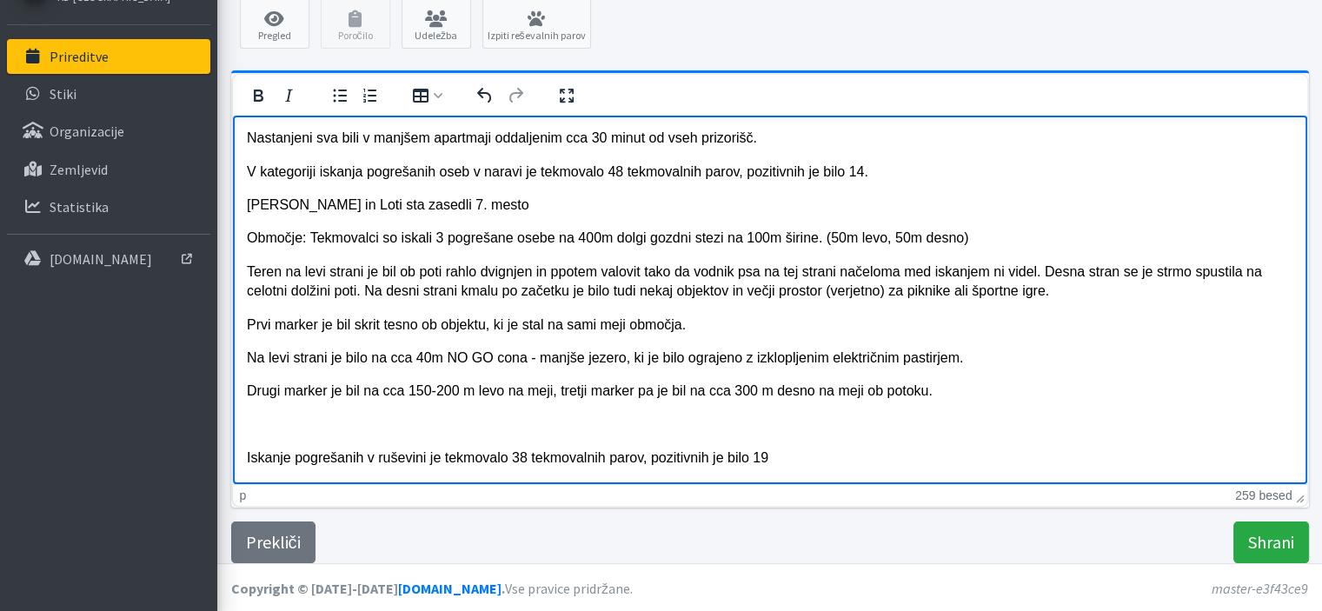
scroll to position [174, 0]
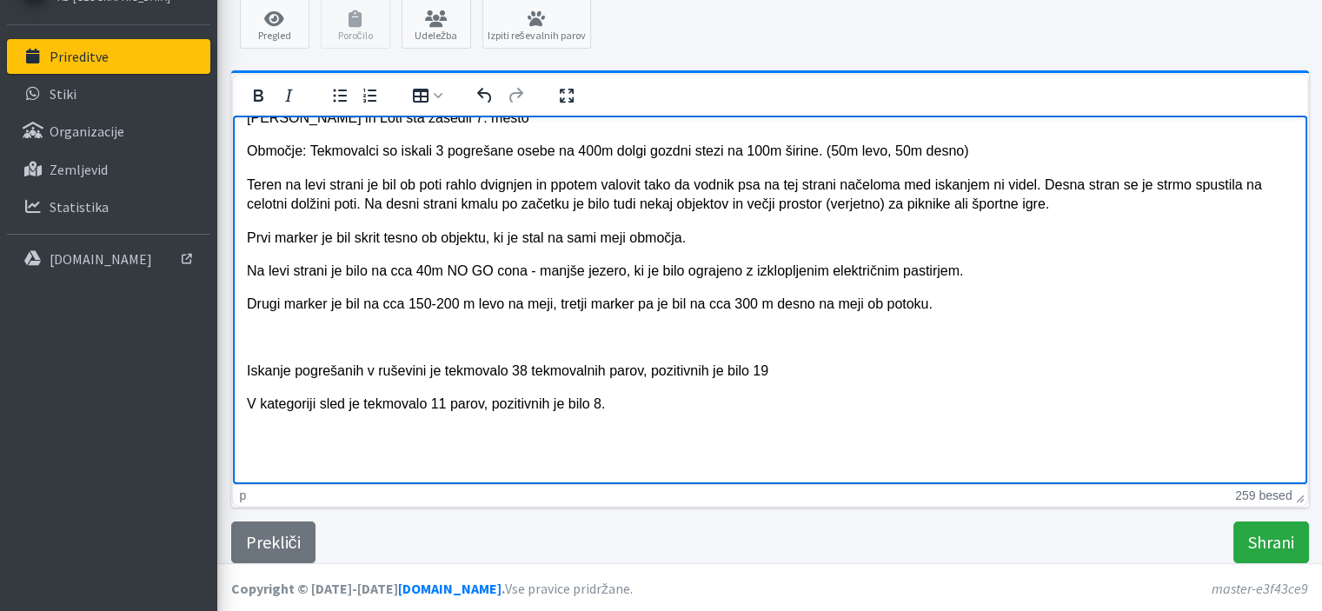
click at [937, 309] on p "Drugi marker je bil na cca 150-200 m levo na meji, tretji marker pa je bil na c…" at bounding box center [769, 303] width 1047 height 19
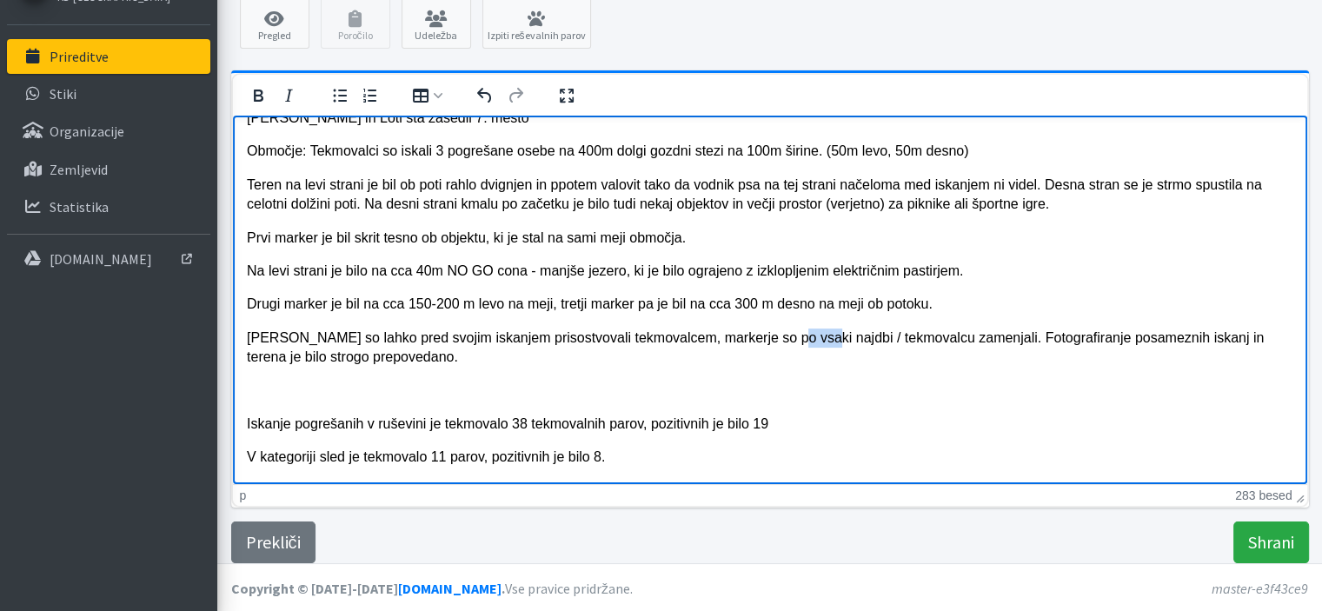
drag, startPoint x: 803, startPoint y: 337, endPoint x: 777, endPoint y: 332, distance: 26.6
click at [777, 332] on p "Tekmovalci so lahko pred svojim iskanjem prisostvovali tekmovalcem, markerje so…" at bounding box center [769, 347] width 1047 height 39
drag, startPoint x: 924, startPoint y: 342, endPoint x: 750, endPoint y: 342, distance: 173.8
click at [750, 342] on p "Tekmovalci so lahko pred svojim iskanjem prisostvovali tekmovalcem, markerje so…" at bounding box center [769, 347] width 1047 height 39
click at [600, 336] on p "Tekmovalci so lahko pred svojim iskanjem prisostvovali tekmovalcem, markerje so…" at bounding box center [769, 347] width 1047 height 39
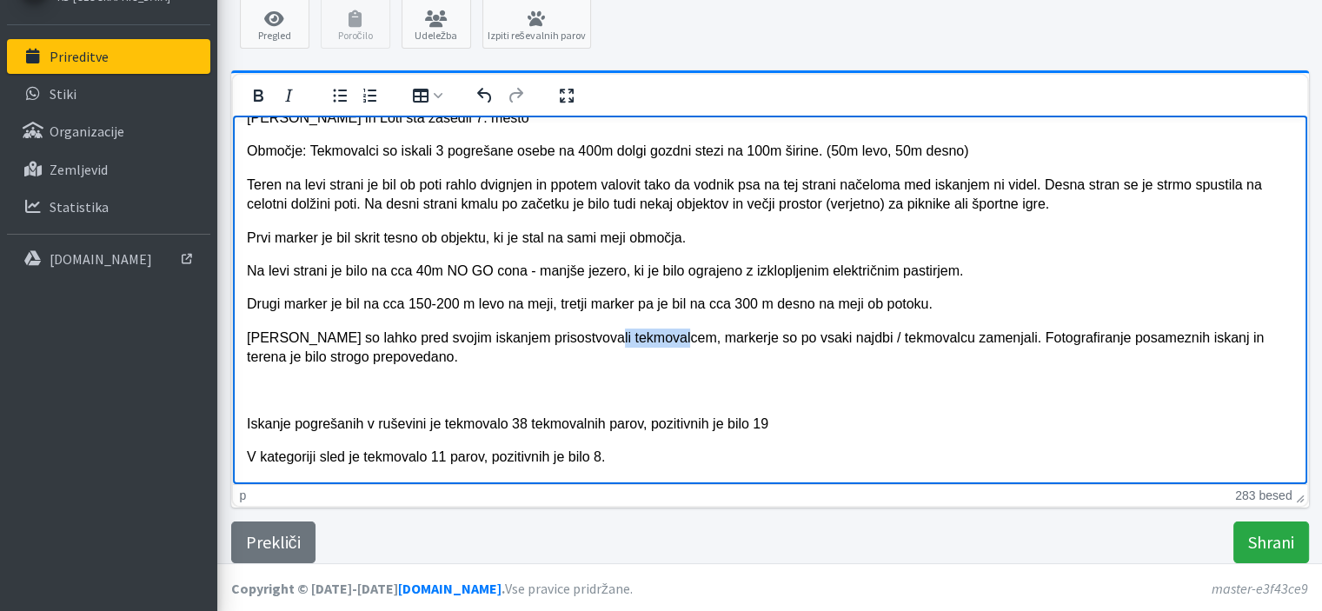
click at [600, 336] on p "Tekmovalci so lahko pred svojim iskanjem prisostvovali tekmovalcem, markerje so…" at bounding box center [769, 347] width 1047 height 39
drag, startPoint x: 505, startPoint y: 341, endPoint x: 663, endPoint y: 340, distance: 158.2
click at [663, 340] on p "Tekmovalci so lahko pred svojim iskanjem prisostvovali tekmovalcem, markerje so…" at bounding box center [769, 347] width 1047 height 39
click at [553, 357] on p "Tekmovalci so lahko pred svojim iskanjem ogledali iskanje drugih tekmovalnih pa…" at bounding box center [769, 347] width 1047 height 39
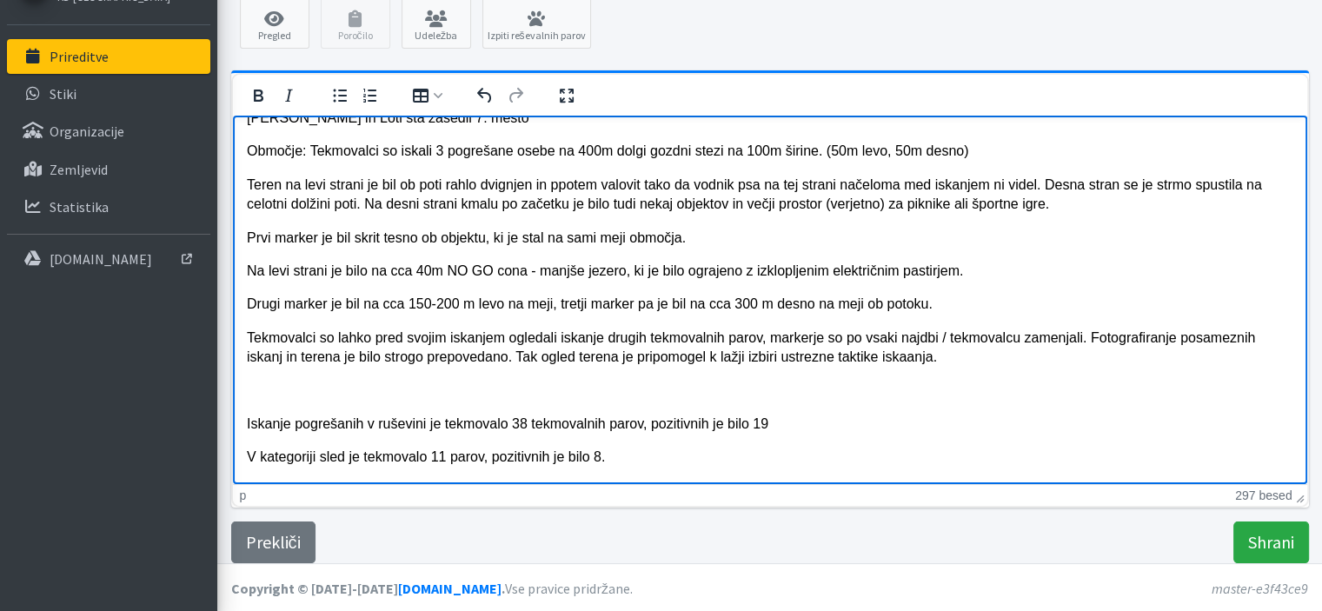
click at [803, 427] on p "Iskanje pogrešanih v ruševini je tekmovalo 38 tekmovalnih parov, pozitivnih je …" at bounding box center [769, 423] width 1047 height 19
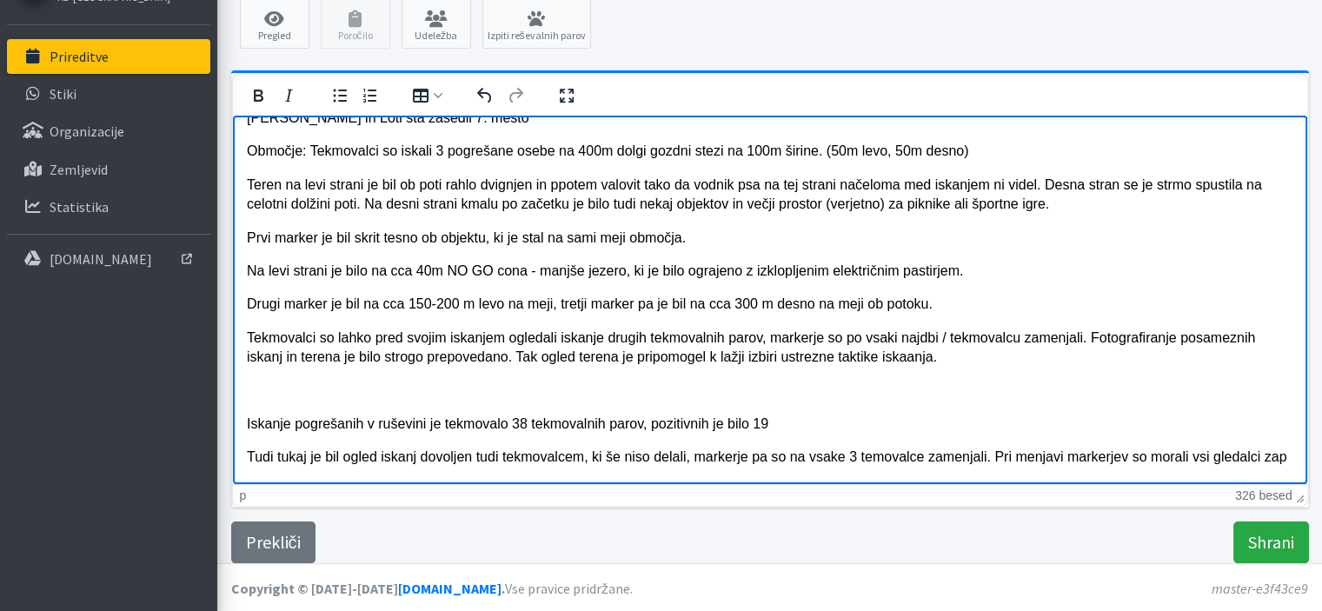
scroll to position [175, 0]
click at [907, 357] on p "Tekmovalci so lahko pred svojim iskanjem ogledali iskanje drugih tekmovalnih pa…" at bounding box center [769, 346] width 1047 height 39
click at [962, 359] on p "Tekmovalci so lahko pred svojim iskanjem ogledali iskanje drugih tekmovalnih pa…" at bounding box center [769, 346] width 1047 height 39
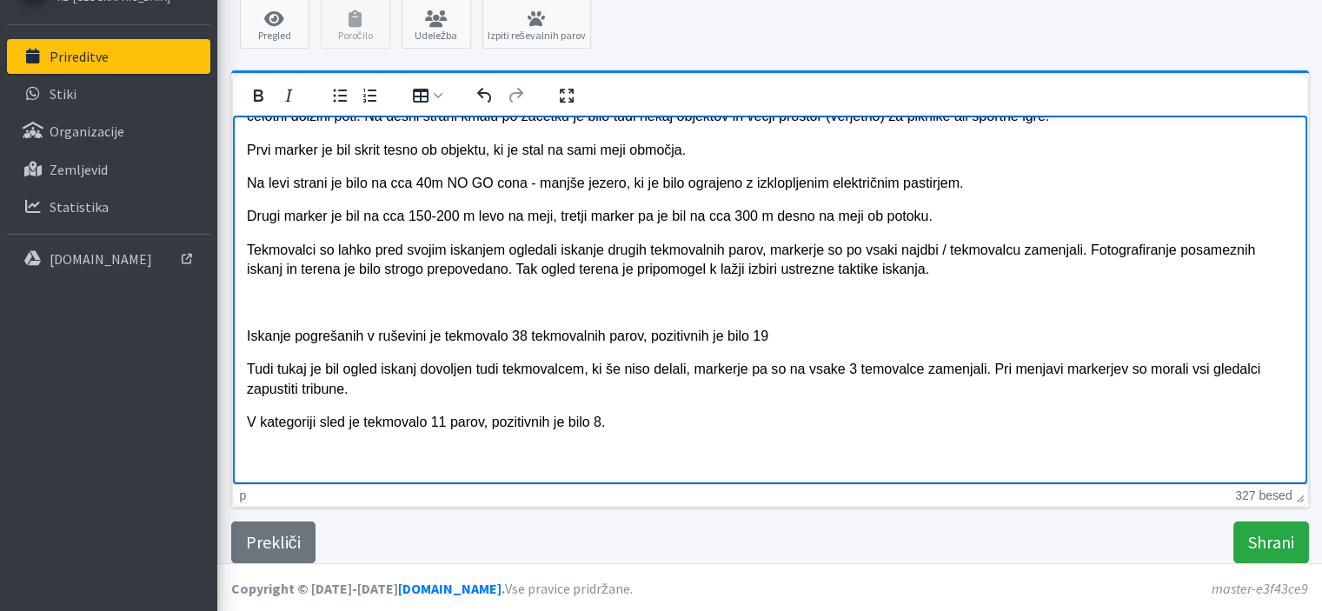
scroll to position [289, 0]
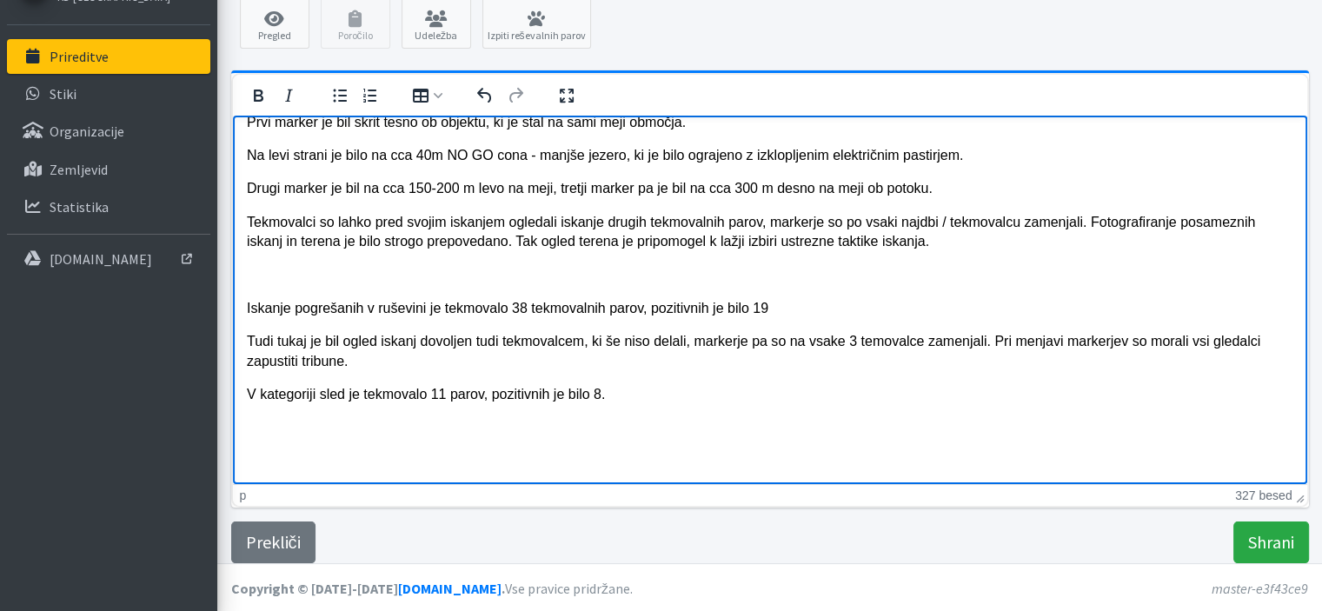
click at [677, 399] on p "V kategoriji sled je tekmovalo 11 parov, pozitivnih je bilo 8." at bounding box center [769, 393] width 1047 height 19
click at [677, 384] on p "V kategoriji sled je tekmovalo 11 parov, pozitivnih je bilo 8." at bounding box center [769, 393] width 1047 height 19
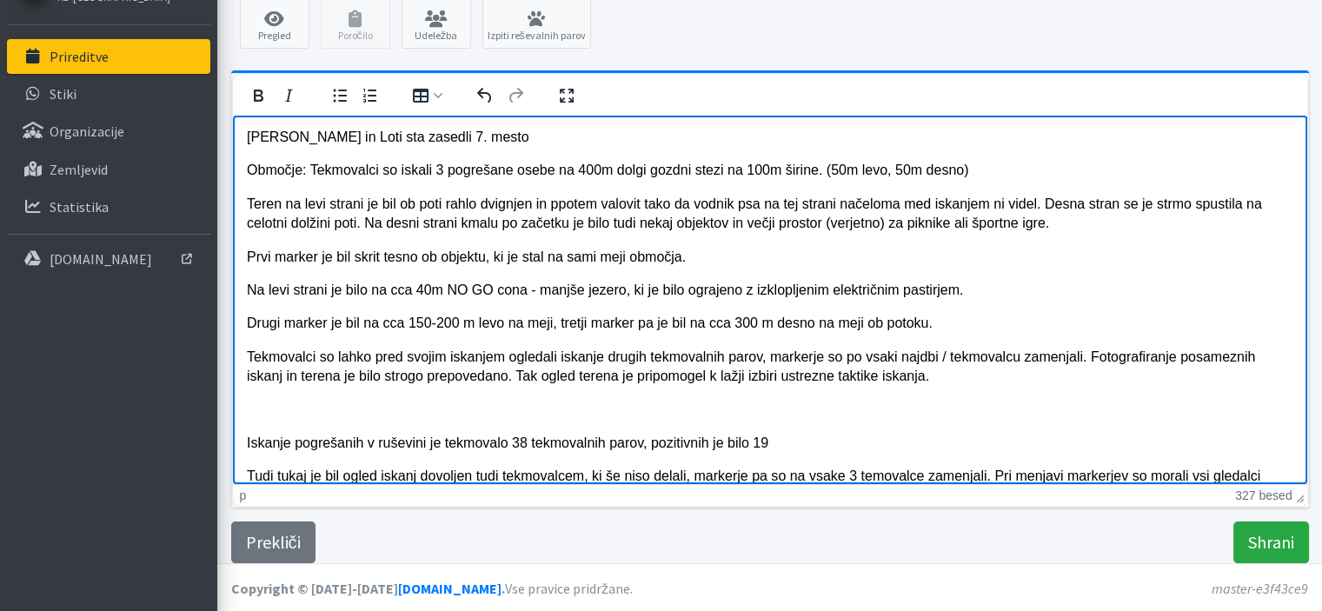
scroll to position [116, 0]
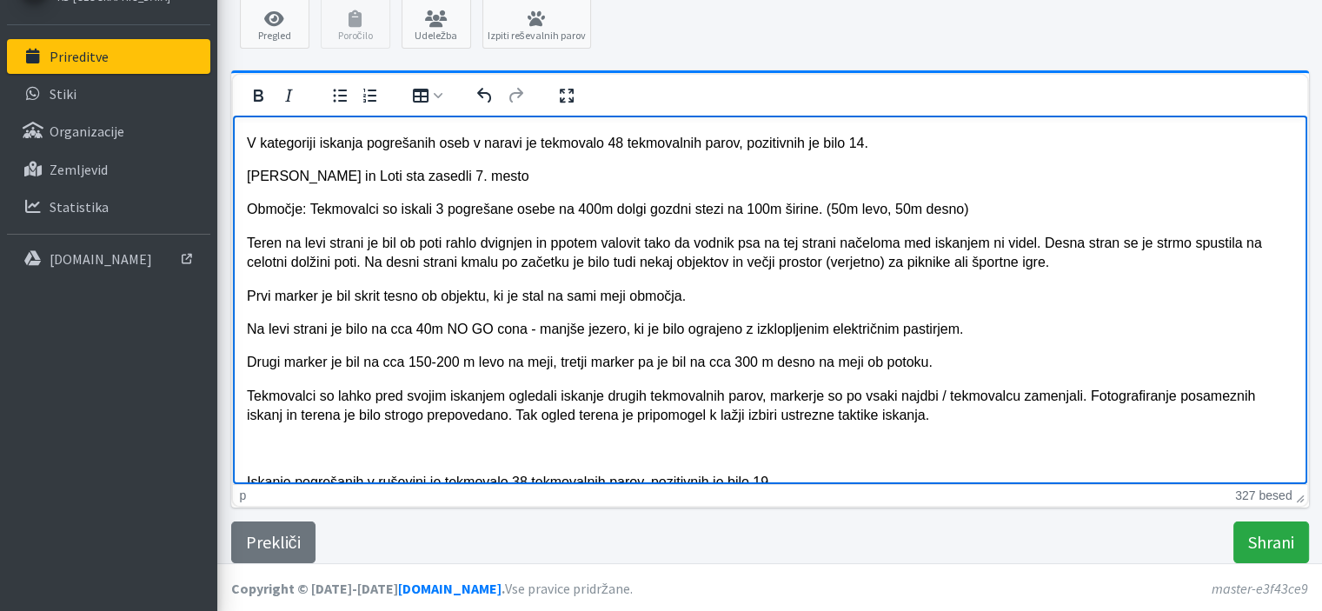
click at [941, 361] on p "Drugi marker je bil na cca 150-200 m levo na meji, tretji marker pa je bil na c…" at bounding box center [769, 361] width 1047 height 19
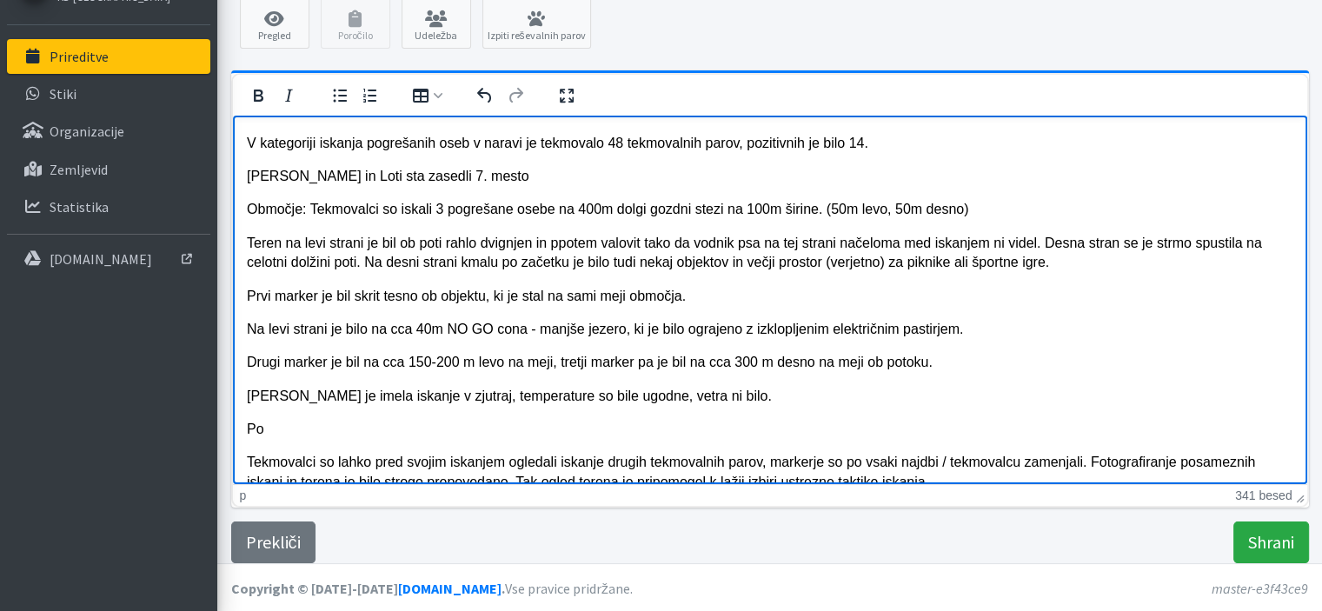
click at [724, 399] on p "Sara je imela iskanje v zjutraj, temperature so bile ugodne, vetra ni bilo." at bounding box center [769, 395] width 1047 height 19
click at [343, 427] on p "Po" at bounding box center [769, 428] width 1047 height 19
click at [381, 395] on p "Sara je imela iskanje v zjutraj, temperature so bile ugodne, vetra ni bilo." at bounding box center [769, 395] width 1047 height 19
click at [385, 430] on p "Poslušnost je imela" at bounding box center [769, 428] width 1047 height 19
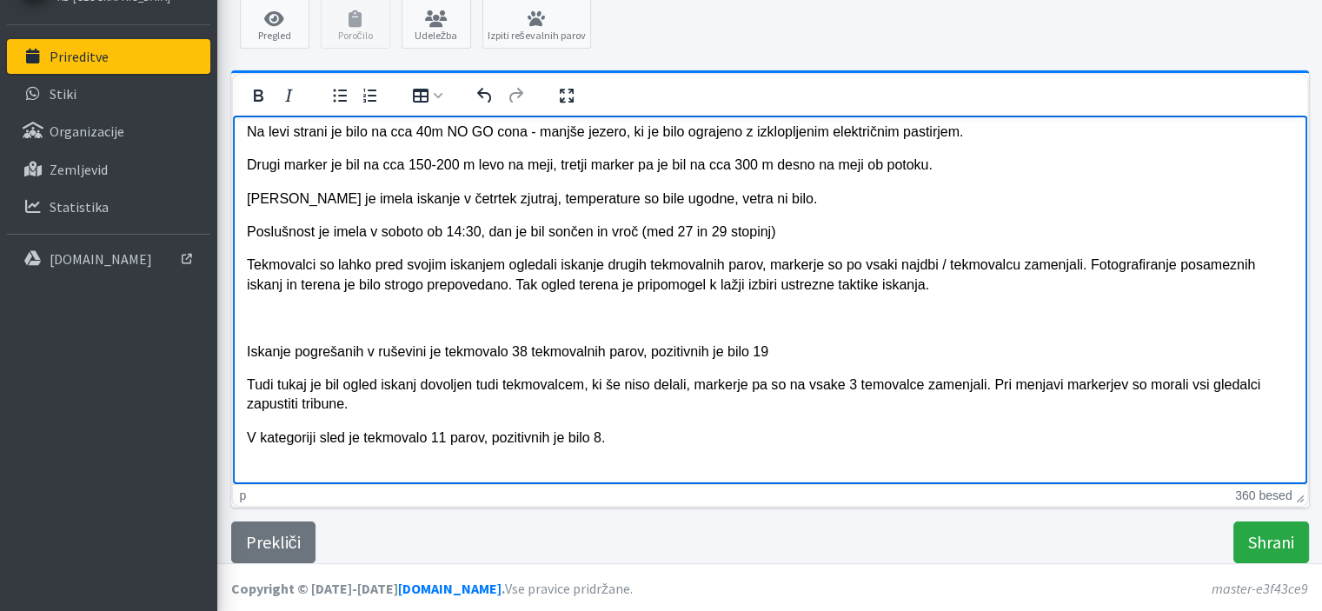
scroll to position [356, 0]
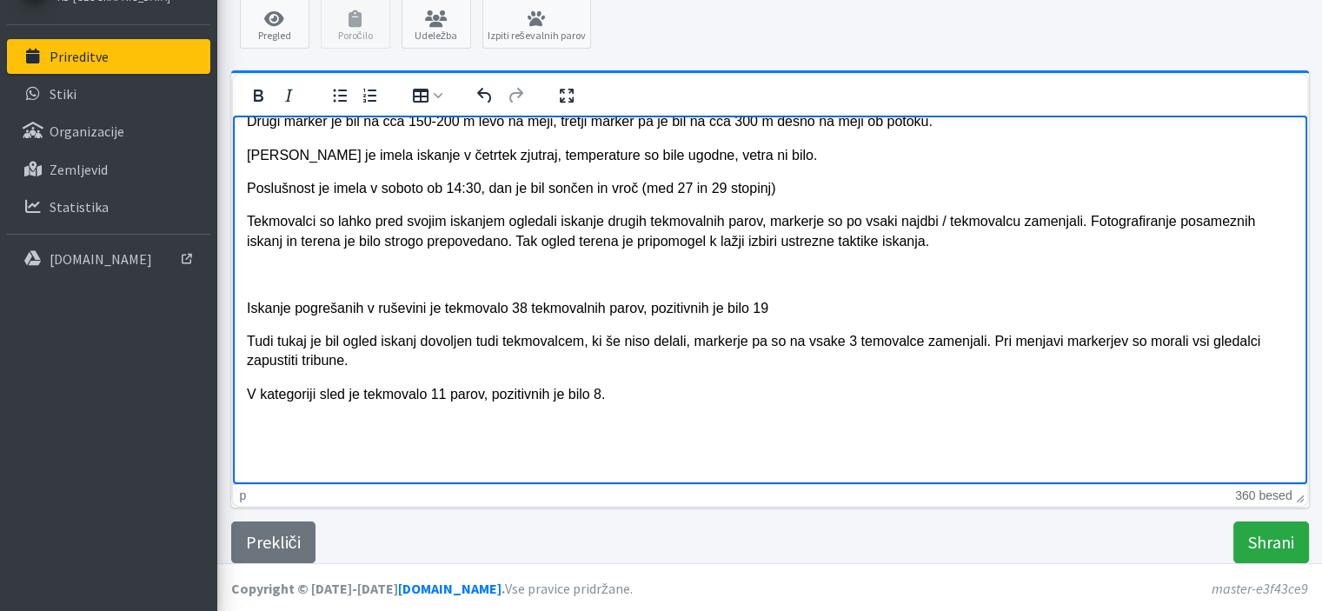
click at [639, 395] on p "V kategoriji sled je tekmovalo 11 parov, pozitivnih je bilo 8." at bounding box center [769, 393] width 1047 height 19
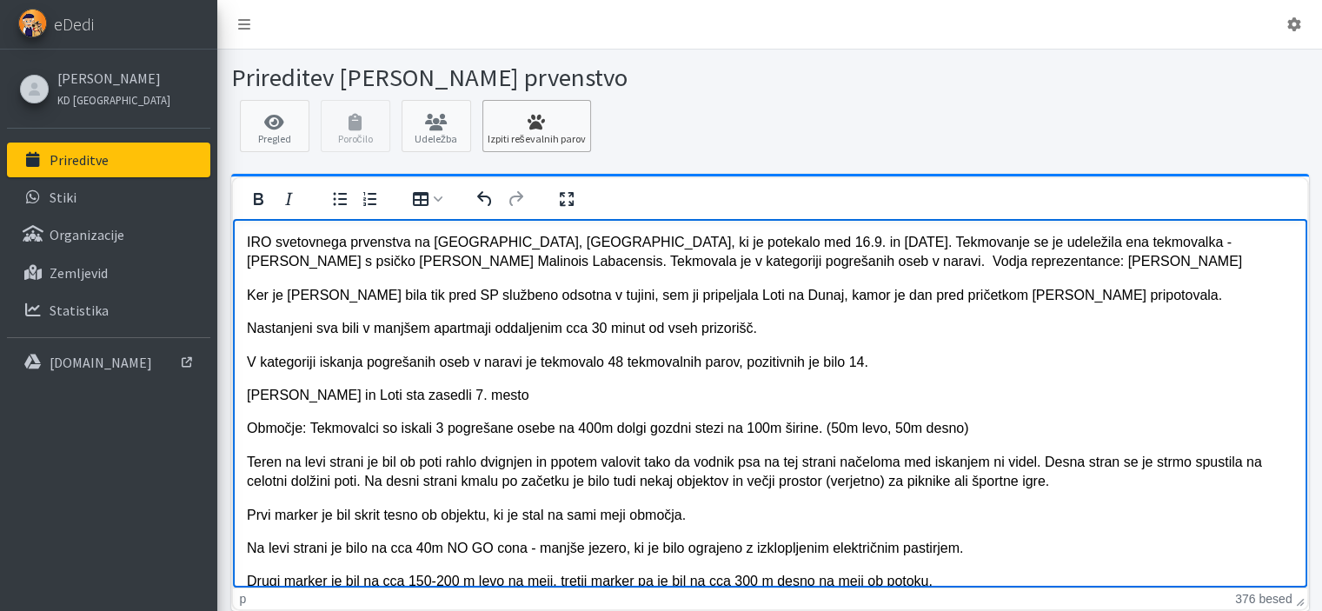
scroll to position [0, 0]
click at [854, 263] on p "IRO svetovnega prvenstva na Češkem, Rapšach, ki je potekalo med 16.9. in 21.9.2…" at bounding box center [769, 251] width 1047 height 39
click at [996, 301] on p "Ker je Sara Milićević bila tik pred SP službeno odsotna v tujini, sem ji pripel…" at bounding box center [769, 294] width 1047 height 19
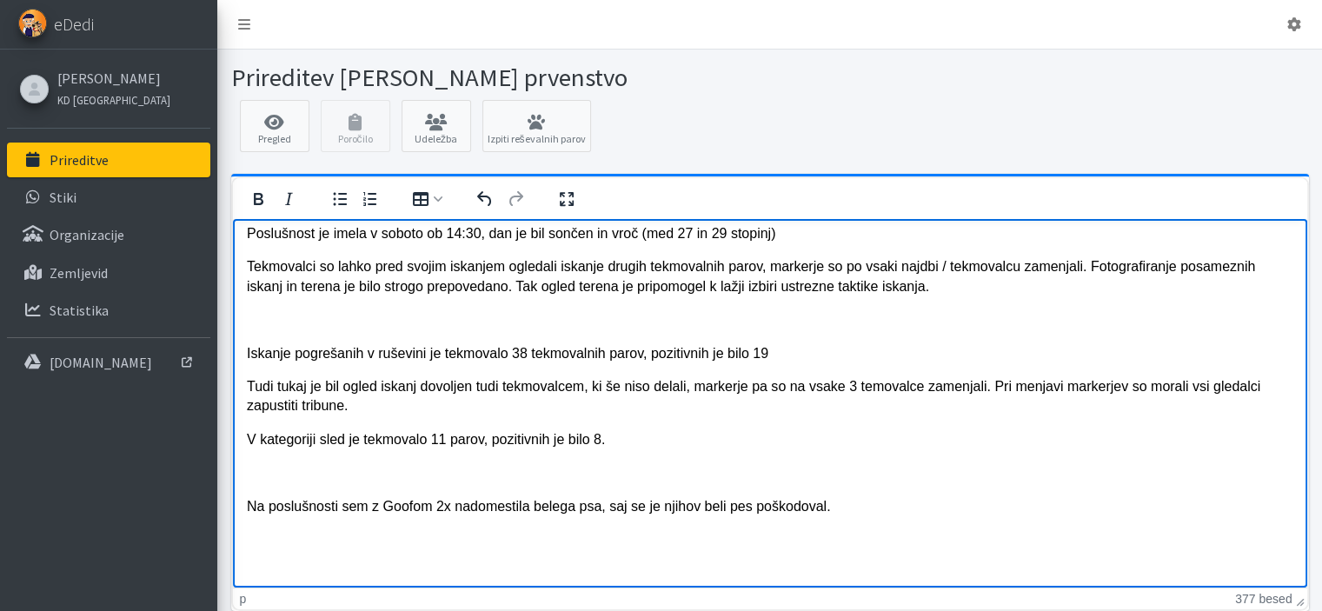
scroll to position [423, 0]
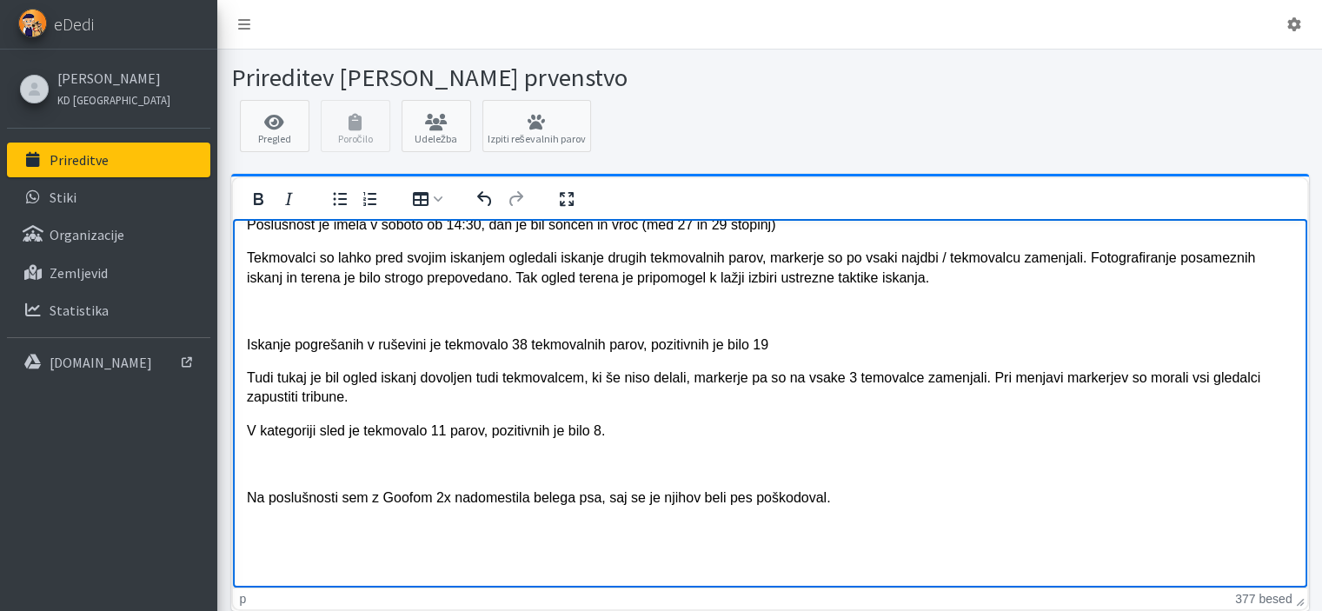
click at [257, 534] on p "Rich Text Area" at bounding box center [769, 530] width 1047 height 19
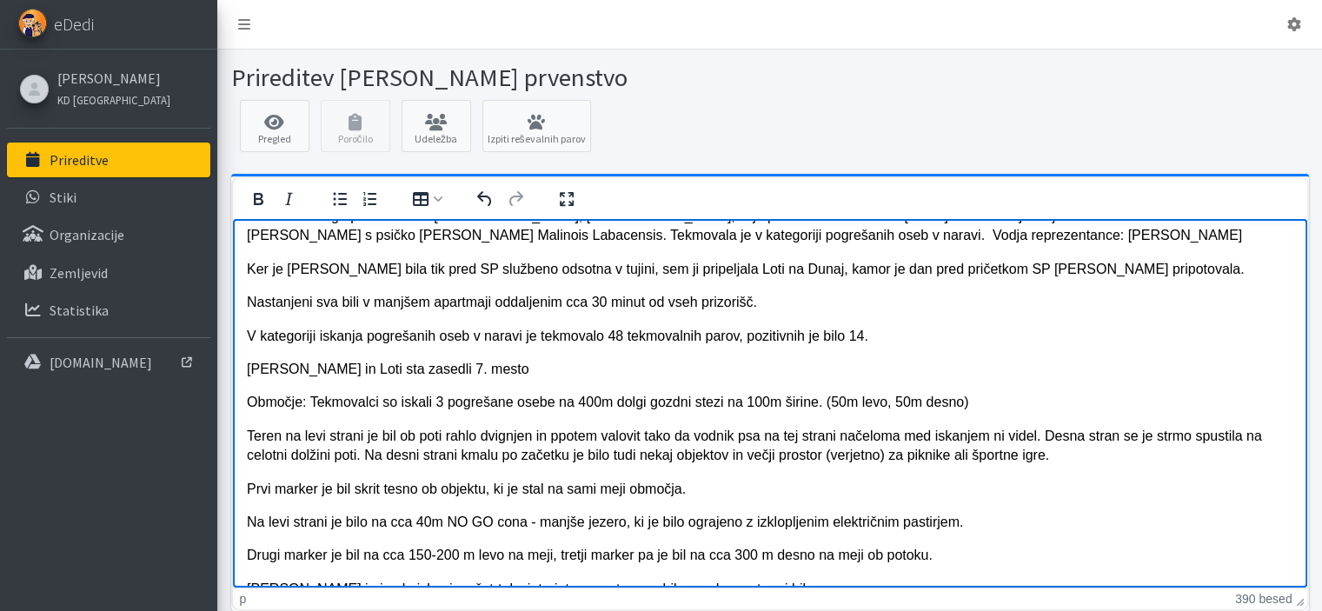
scroll to position [0, 0]
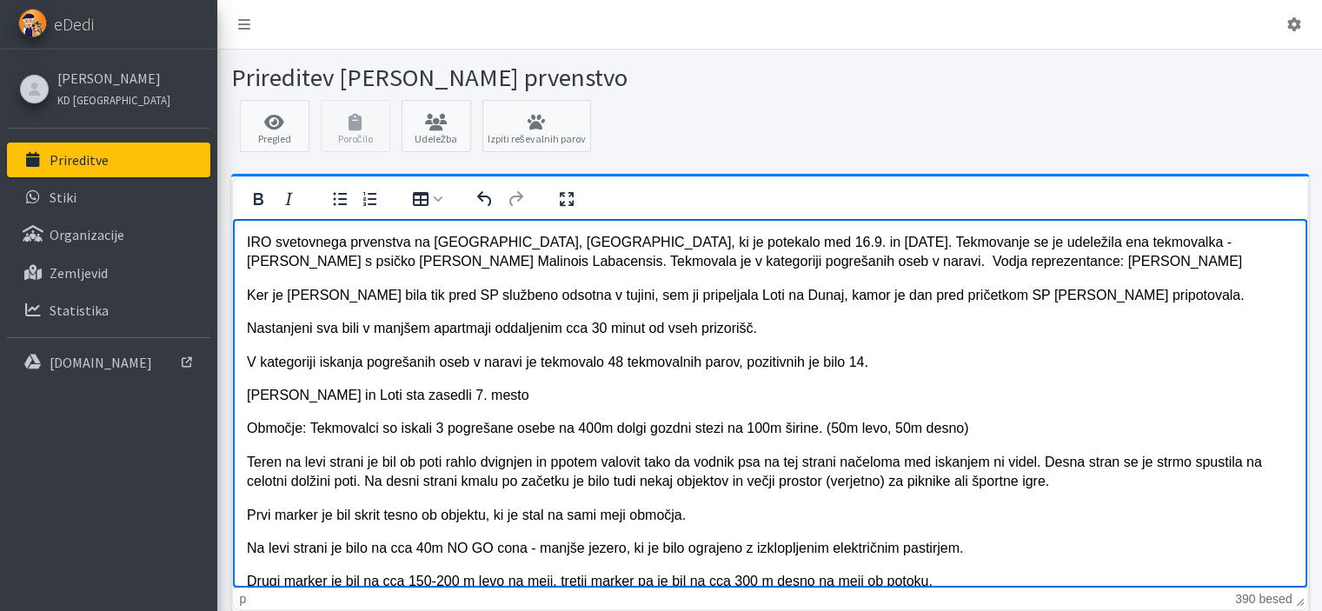
click at [489, 329] on p "Nastanjeni sva bili v manjšem apartmaji oddaljenim cca 30 minut od vseh prizori…" at bounding box center [769, 327] width 1047 height 19
click at [1133, 295] on p "Ker je Sara Milićević bila tik pred SP službeno odsotna v tujini, sem ji pripel…" at bounding box center [769, 294] width 1047 height 19
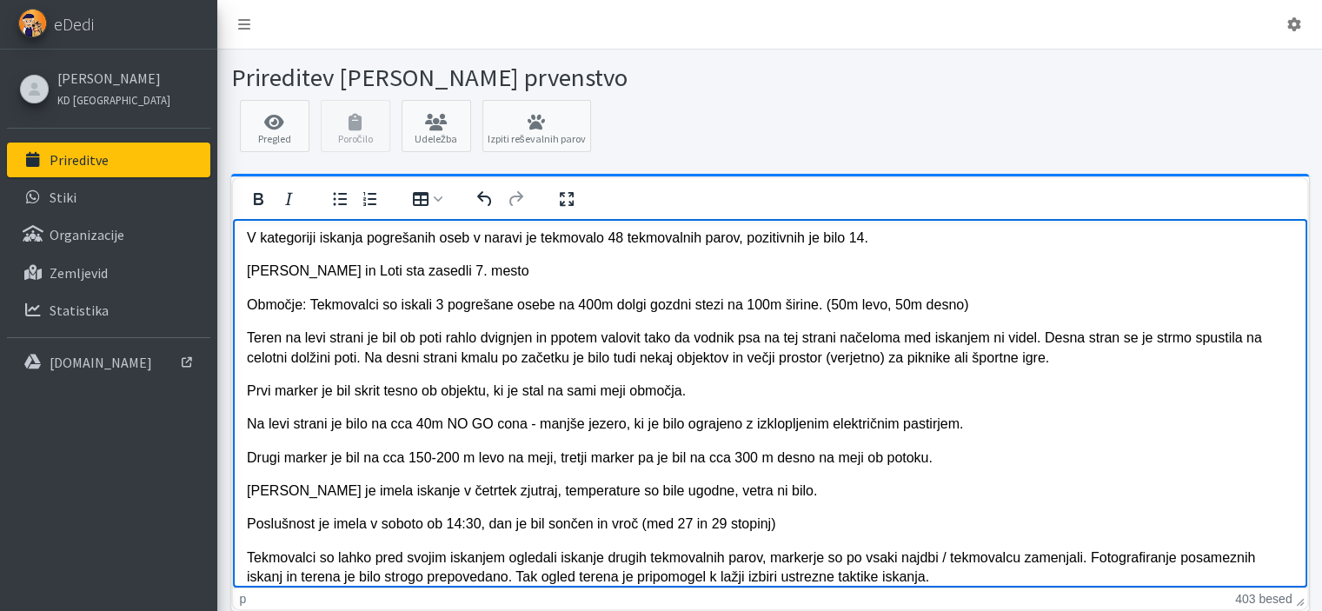
scroll to position [174, 0]
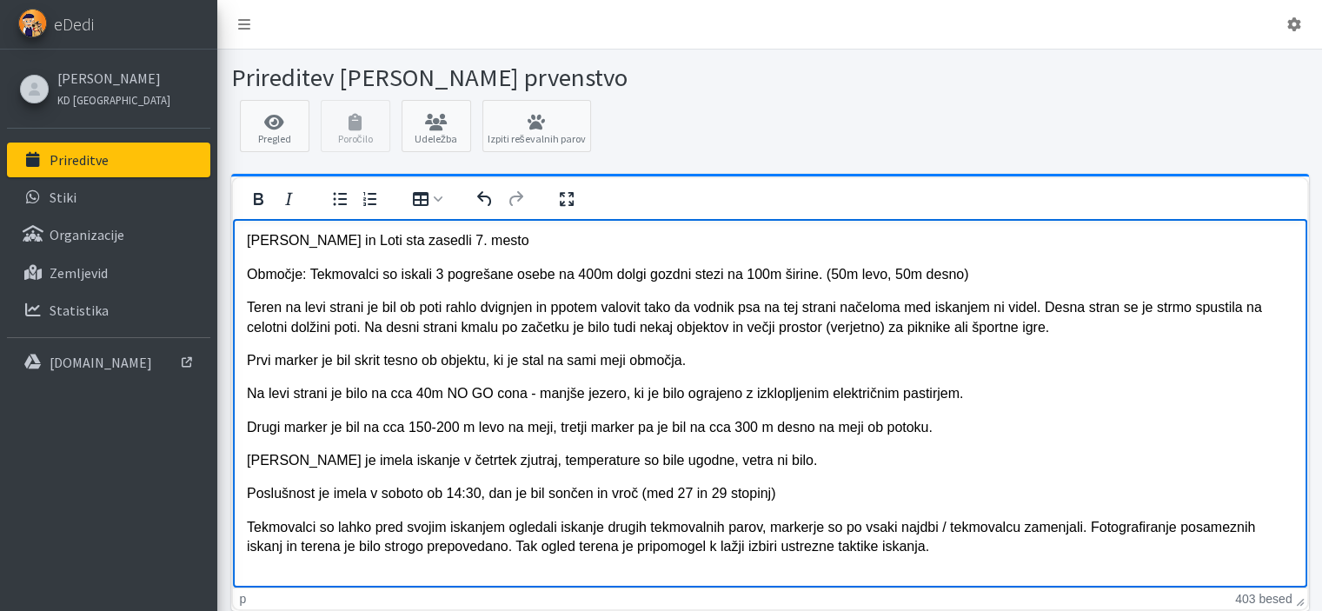
click at [559, 308] on p "Teren na levi strani je bil ob poti rahlo dvignjen in ppotem valovit tako da vo…" at bounding box center [769, 316] width 1047 height 39
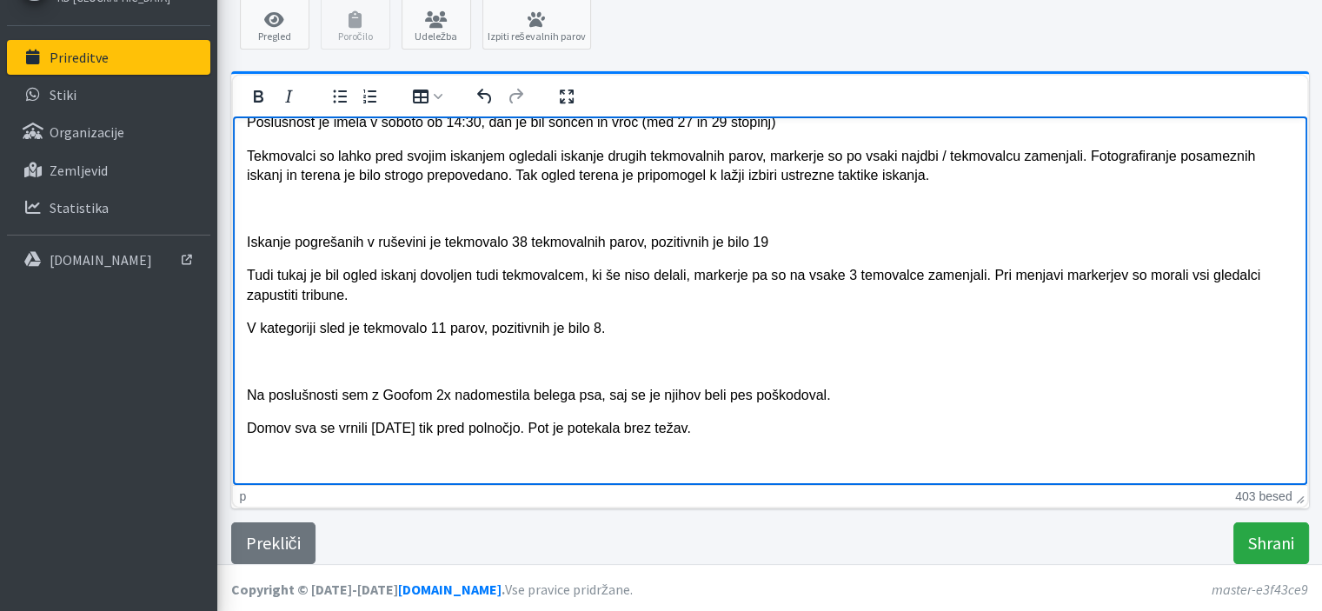
scroll to position [103, 0]
click at [934, 179] on p "Tekmovalci so lahko pred svojim iskanjem ogledali iskanje drugih tekmovalnih pa…" at bounding box center [769, 164] width 1047 height 39
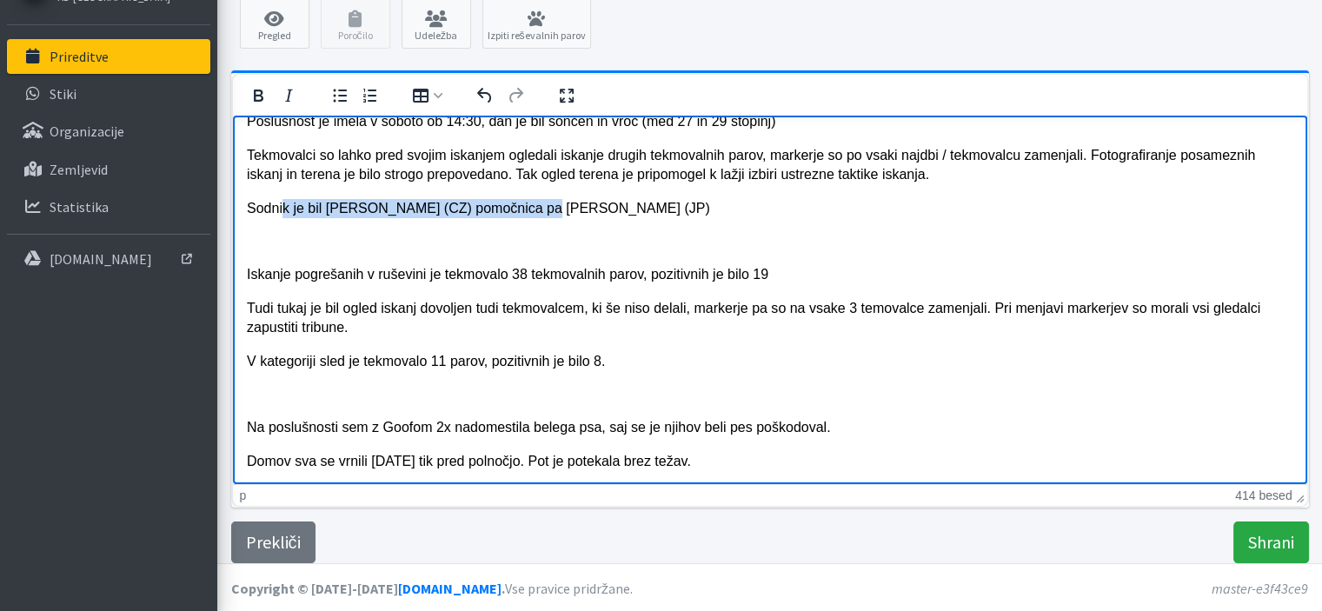
drag, startPoint x: 526, startPoint y: 208, endPoint x: 284, endPoint y: 208, distance: 241.6
click at [284, 208] on p "Sodnik je bil Daniel Sedlak (CZ) pomočnica pa Kaori Oshima (JP)" at bounding box center [769, 207] width 1047 height 19
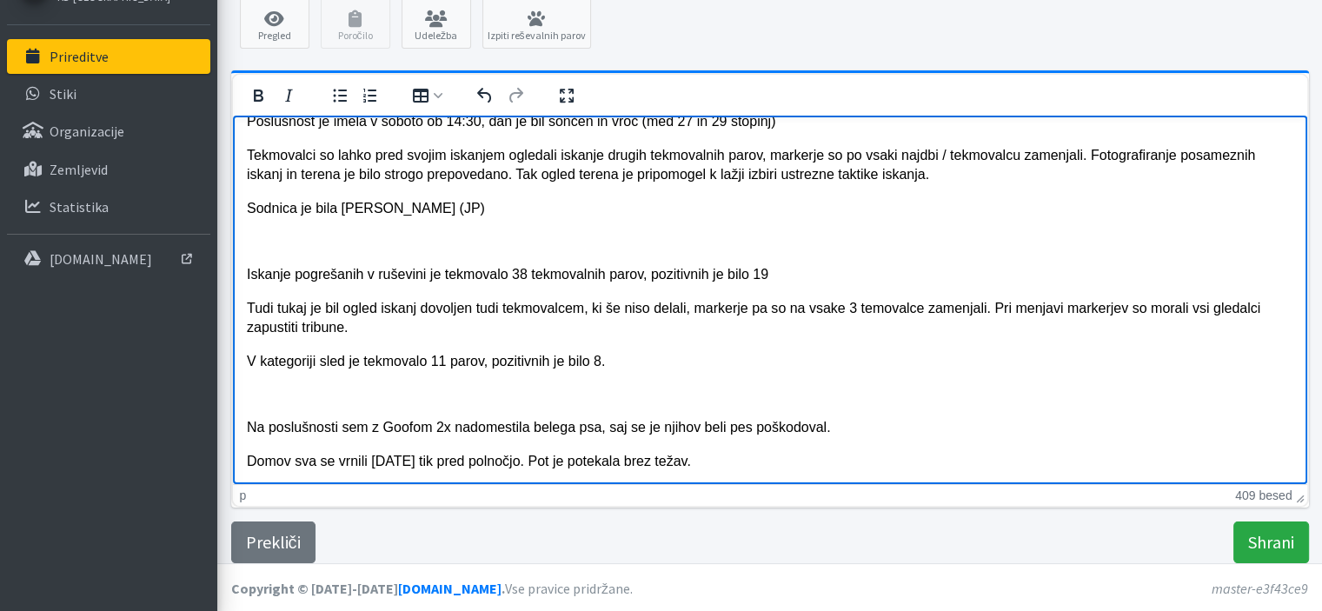
click at [458, 212] on p "Sodnica je bila Kaori Oshima (JP)" at bounding box center [769, 207] width 1047 height 19
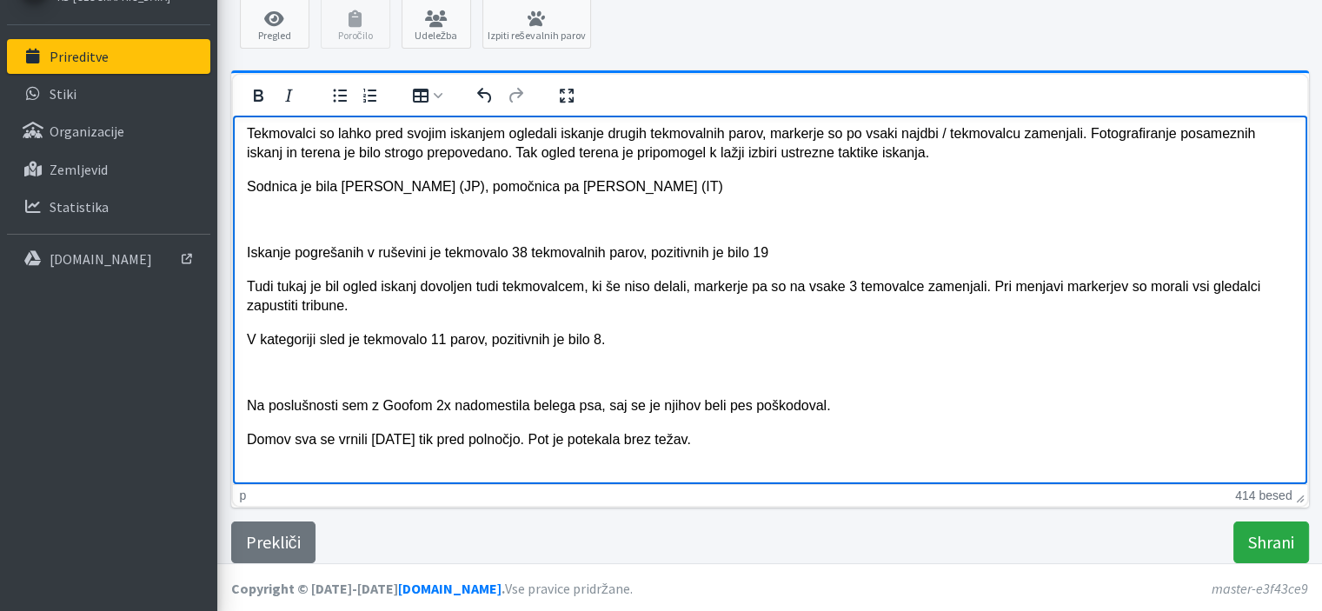
scroll to position [476, 0]
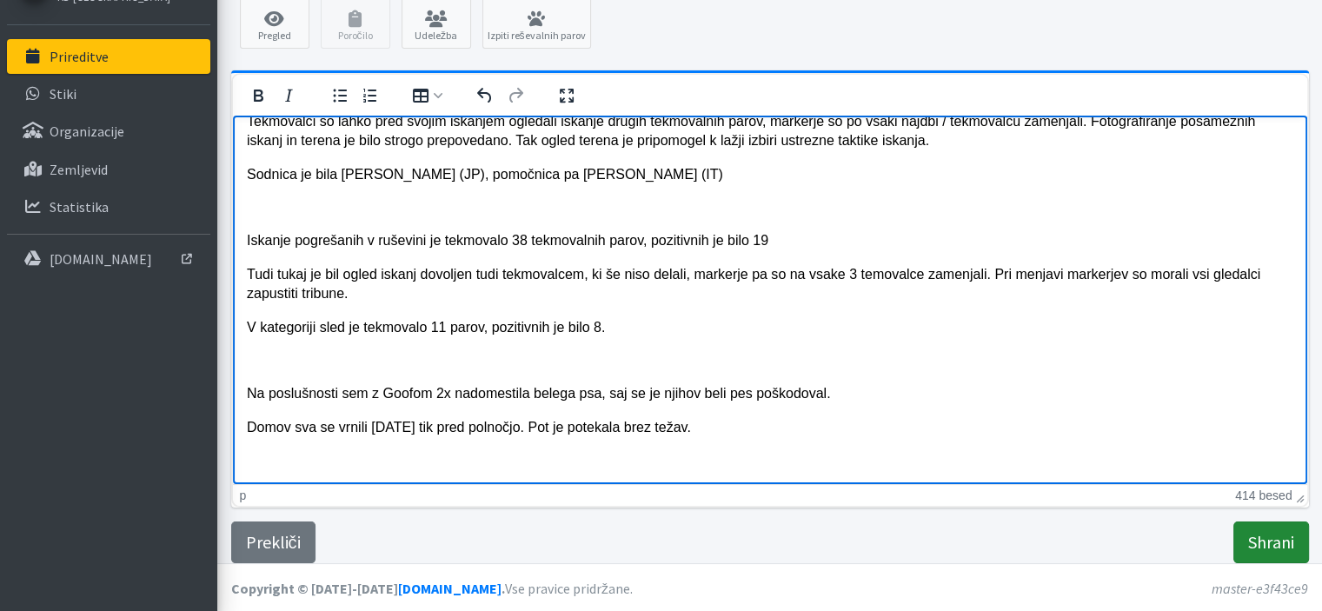
click at [1249, 548] on input "Shrani" at bounding box center [1271, 543] width 76 height 42
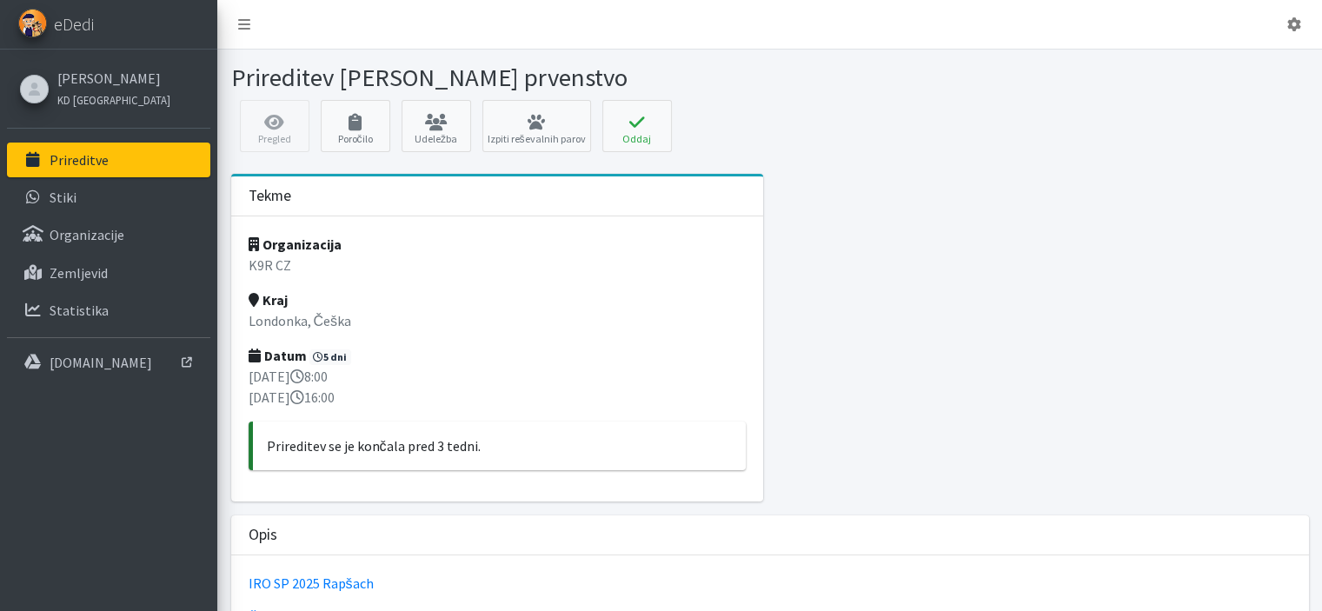
scroll to position [87, 0]
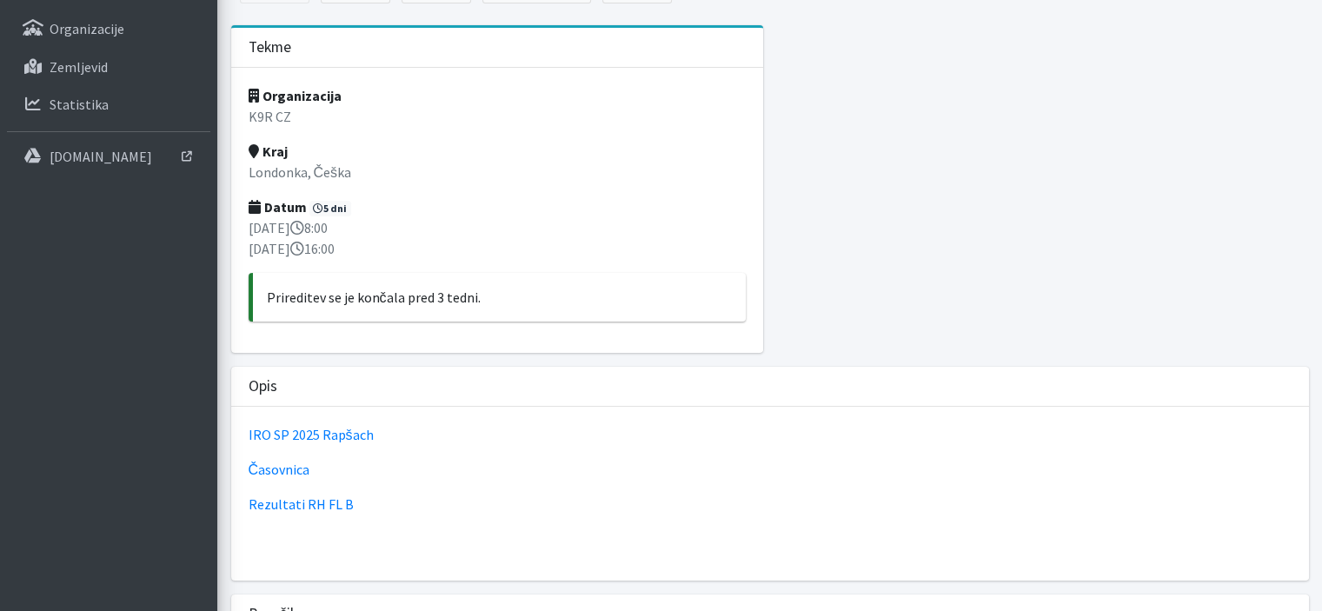
scroll to position [32, 0]
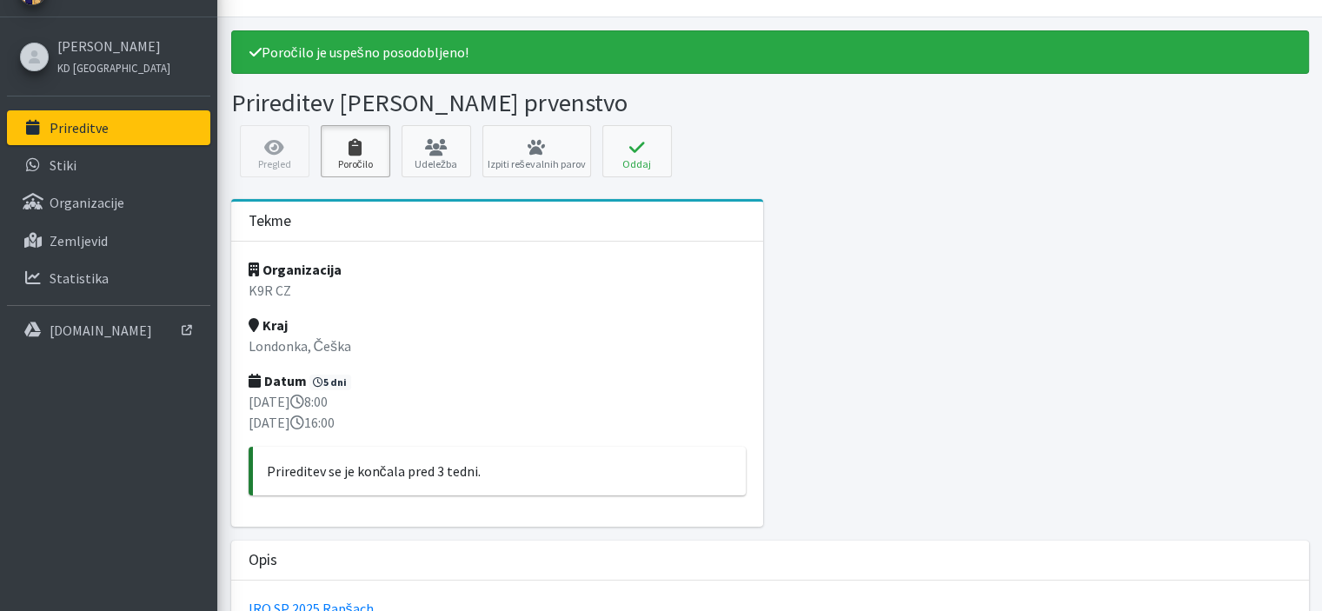
click at [372, 153] on icon at bounding box center [355, 147] width 59 height 17
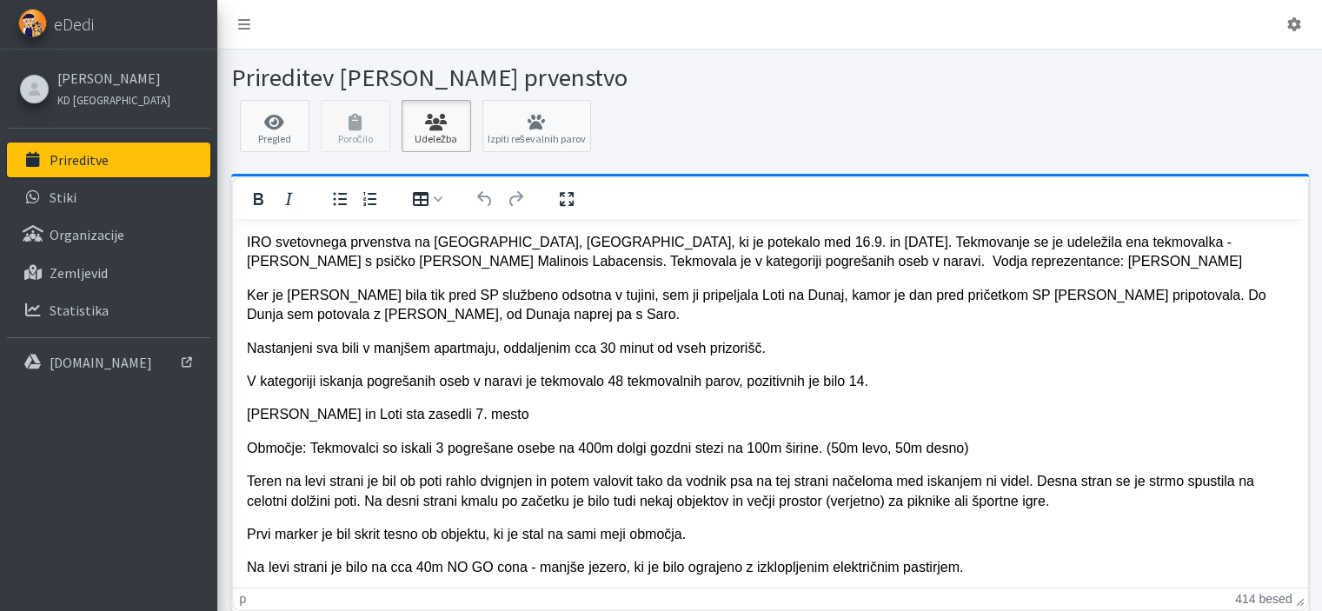
click at [429, 136] on link "Udeležba" at bounding box center [437, 126] width 70 height 52
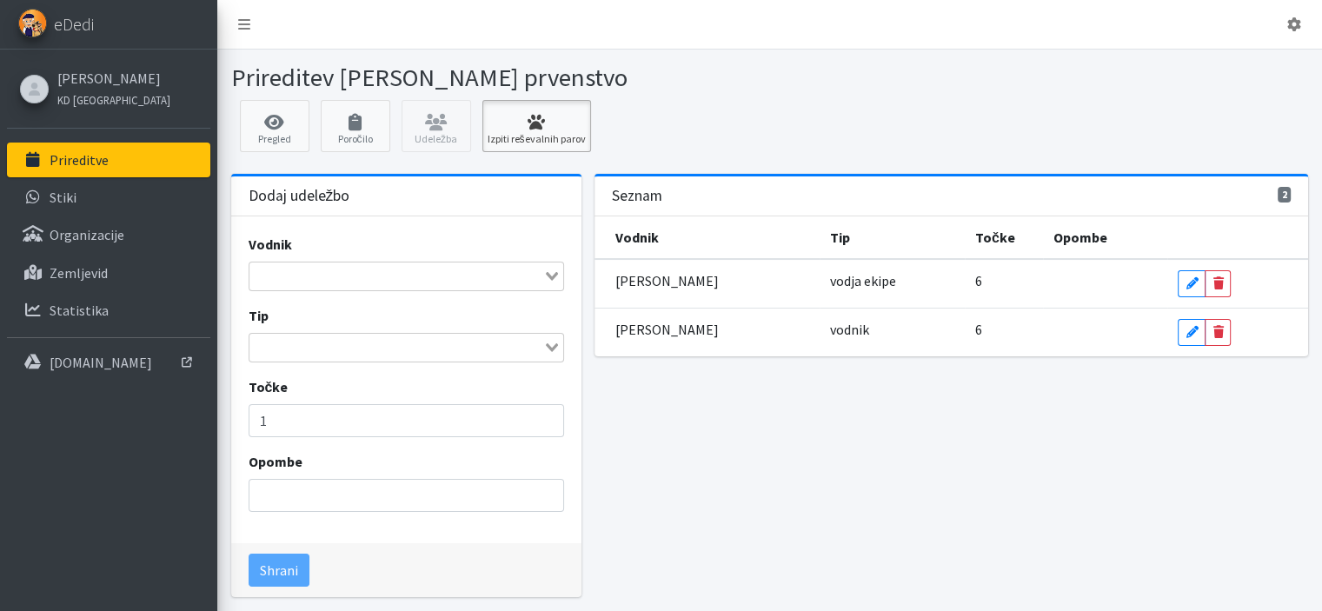
click at [540, 130] on icon at bounding box center [537, 122] width 98 height 17
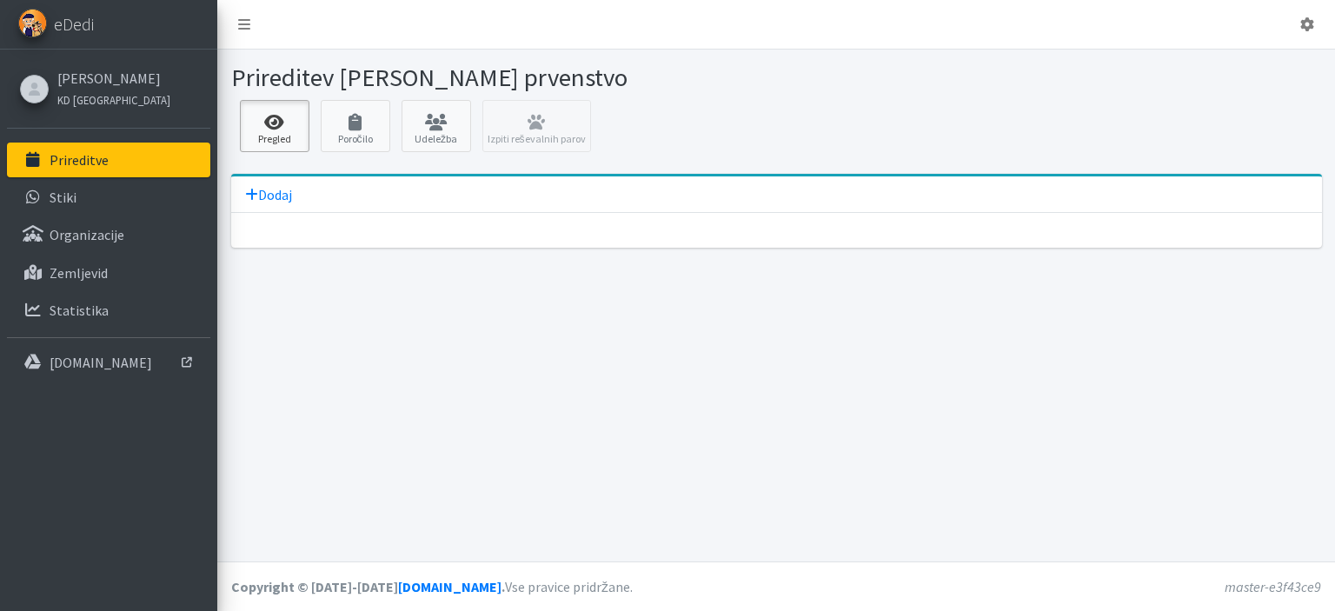
click at [285, 122] on icon at bounding box center [274, 122] width 59 height 17
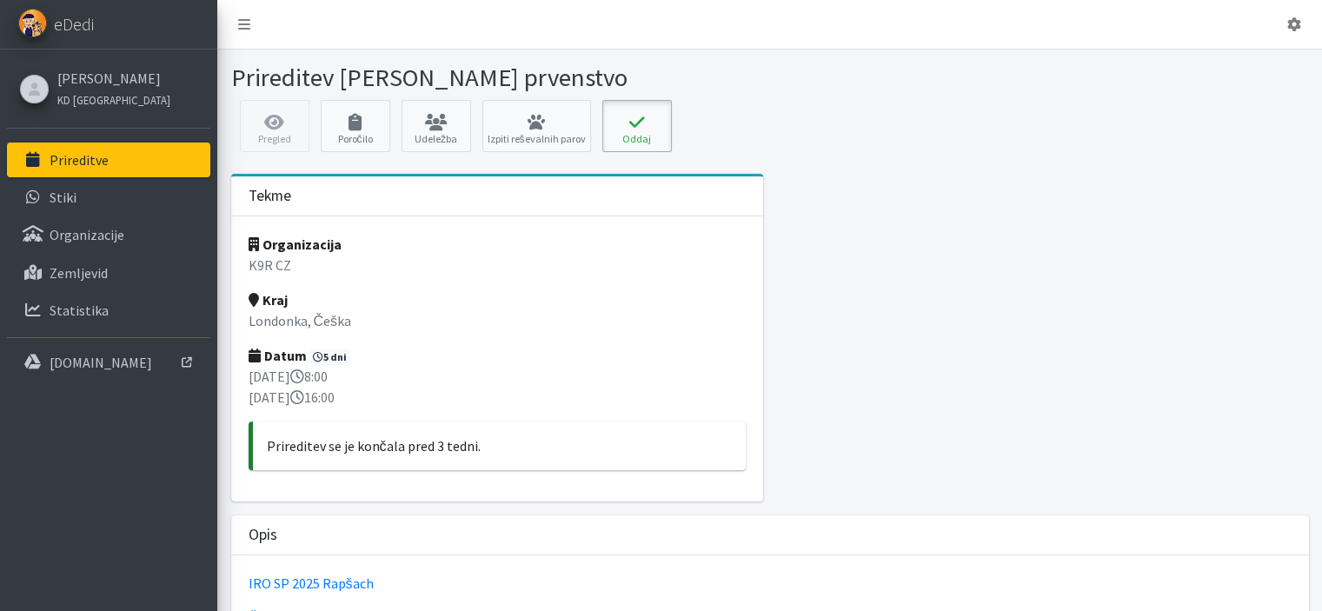
click at [630, 131] on button "Oddaj" at bounding box center [637, 126] width 70 height 52
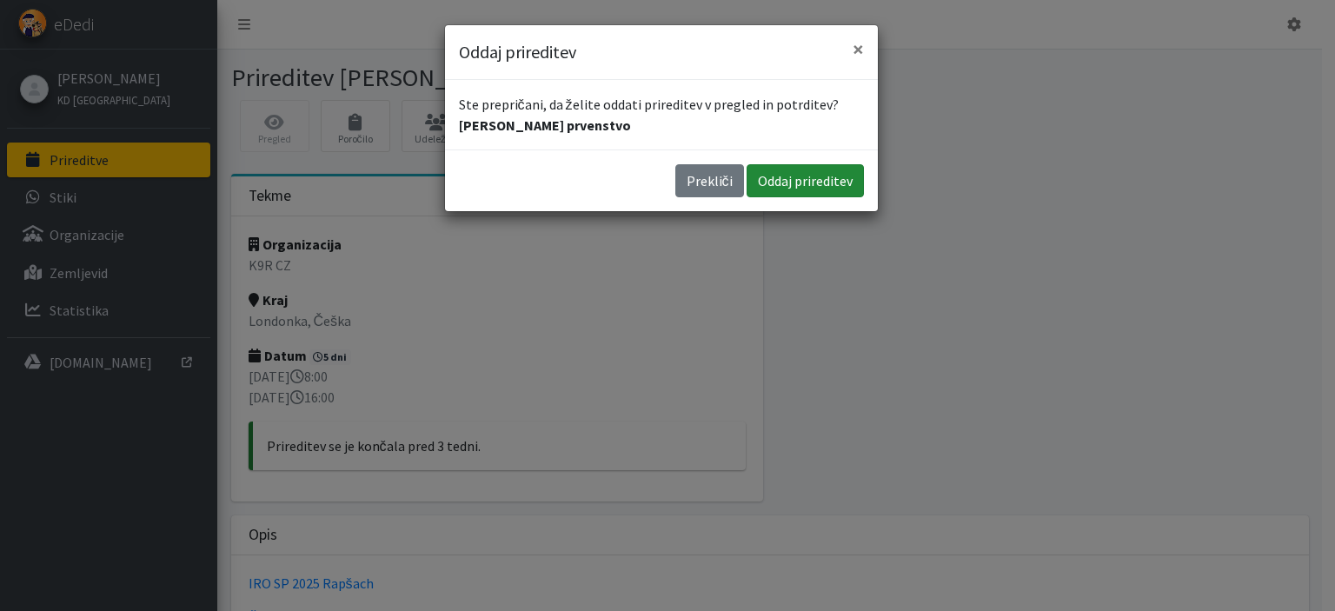
click at [822, 185] on button "Oddaj prireditev" at bounding box center [805, 180] width 117 height 33
